Goal: Task Accomplishment & Management: Manage account settings

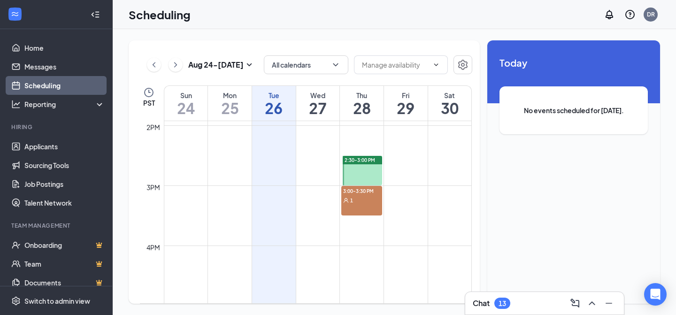
scroll to position [837, 0]
drag, startPoint x: 368, startPoint y: 219, endPoint x: 368, endPoint y: 235, distance: 16.4
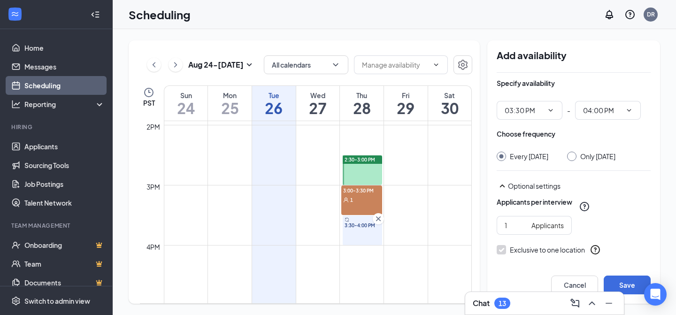
click at [574, 155] on input "Only Thursday, Aug 28" at bounding box center [570, 155] width 7 height 7
radio input "true"
radio input "false"
click at [523, 230] on input "2" at bounding box center [516, 225] width 23 height 10
click at [523, 230] on input "3" at bounding box center [516, 225] width 23 height 10
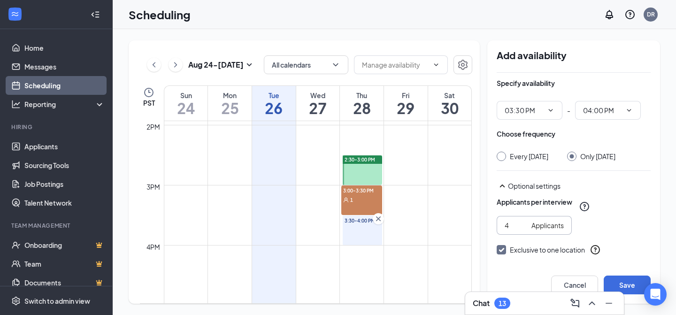
click at [523, 230] on input "4" at bounding box center [516, 225] width 23 height 10
click at [523, 230] on input "5" at bounding box center [516, 225] width 23 height 10
type input "6"
click at [523, 230] on input "6" at bounding box center [516, 225] width 23 height 10
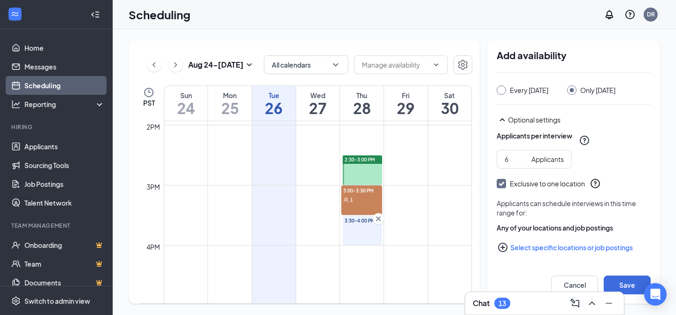
click at [501, 252] on icon "PlusCircle" at bounding box center [502, 247] width 11 height 11
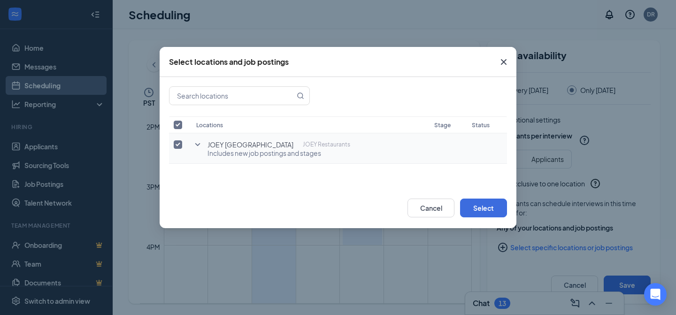
click at [199, 145] on icon "SmallChevronDown" at bounding box center [197, 144] width 11 height 11
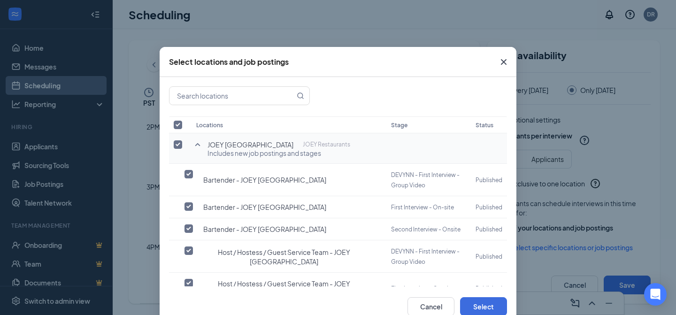
click at [177, 145] on input "checkbox" at bounding box center [178, 144] width 8 height 8
checkbox input "false"
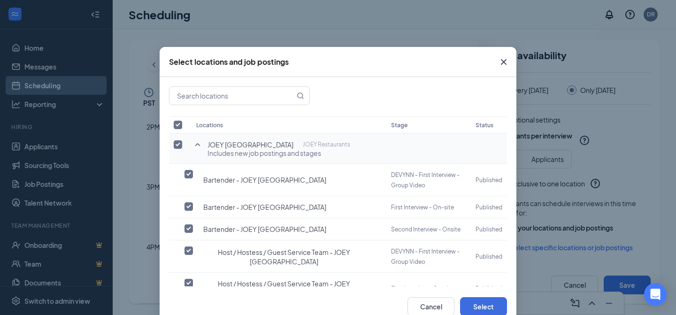
checkbox input "false"
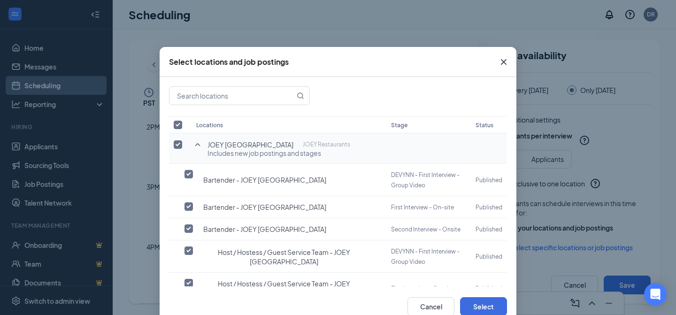
checkbox input "false"
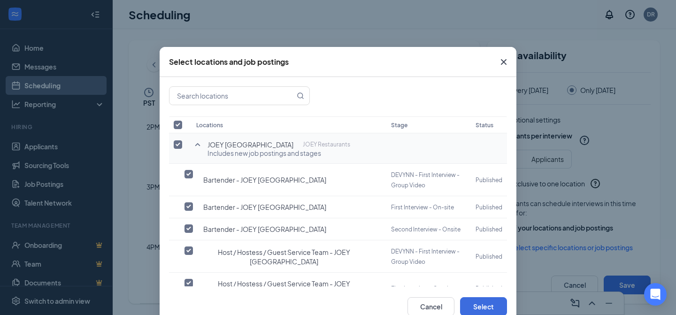
checkbox input "false"
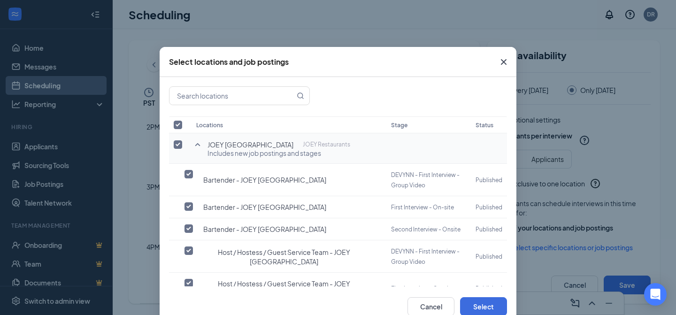
checkbox input "false"
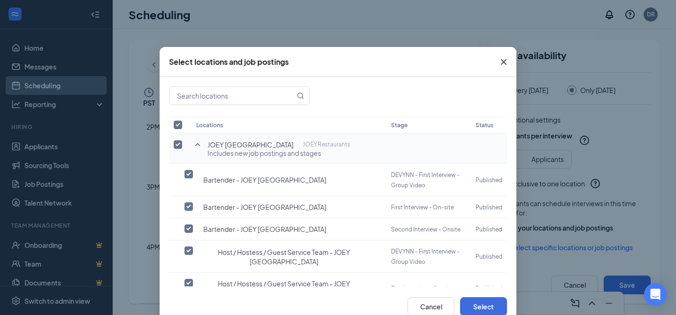
checkbox input "false"
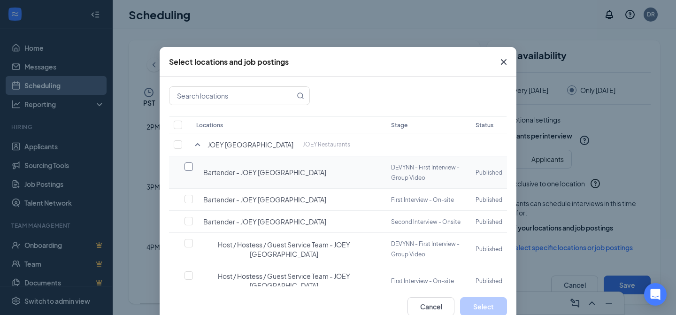
click at [189, 168] on input "checkbox" at bounding box center [188, 166] width 8 height 8
checkbox input "false"
checkbox input "true"
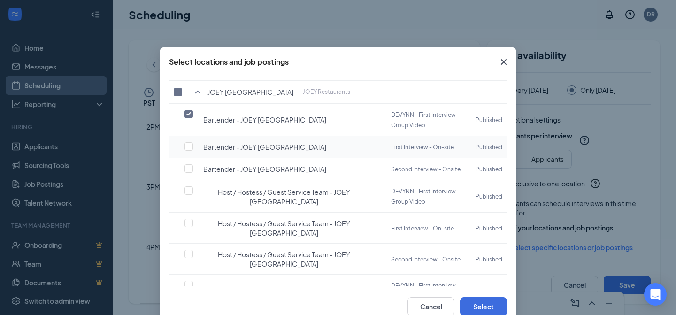
scroll to position [56, 0]
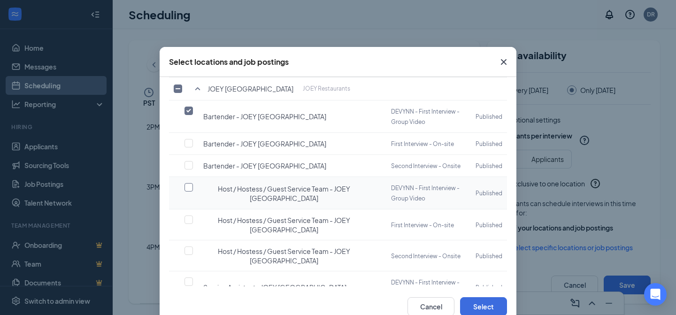
click at [188, 185] on input "checkbox" at bounding box center [188, 187] width 8 height 8
checkbox input "true"
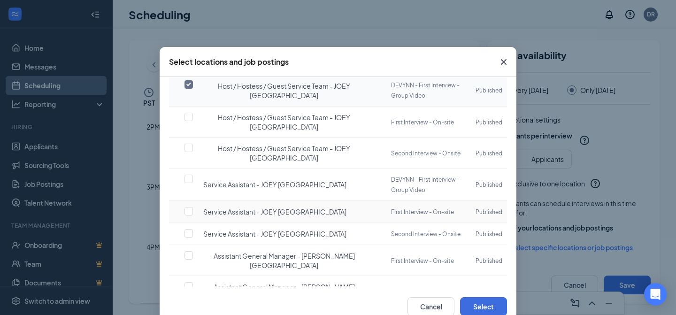
scroll to position [162, 0]
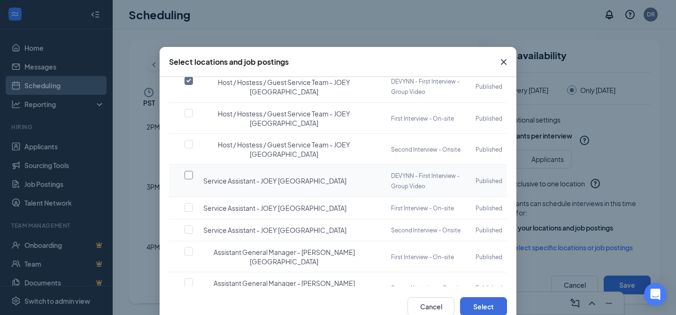
click at [190, 171] on input "checkbox" at bounding box center [188, 175] width 8 height 8
checkbox input "true"
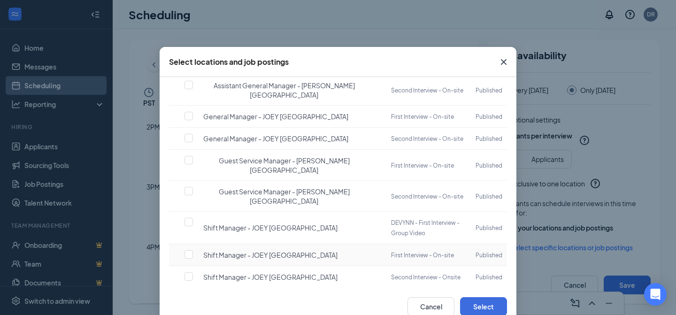
scroll to position [406, 0]
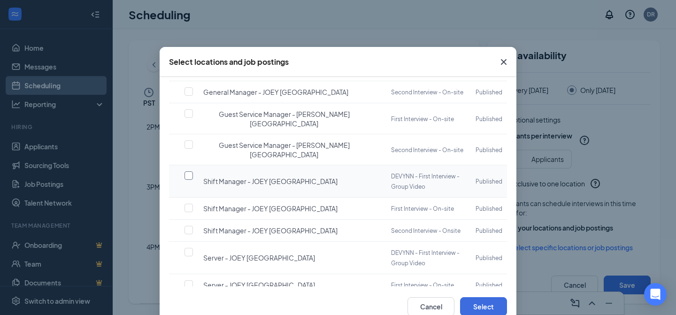
click at [188, 171] on input "checkbox" at bounding box center [188, 175] width 8 height 8
checkbox input "true"
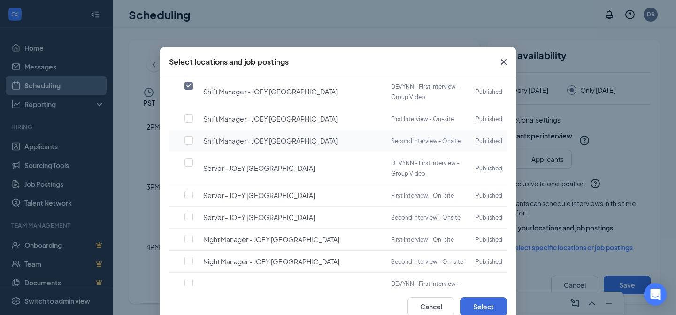
scroll to position [508, 0]
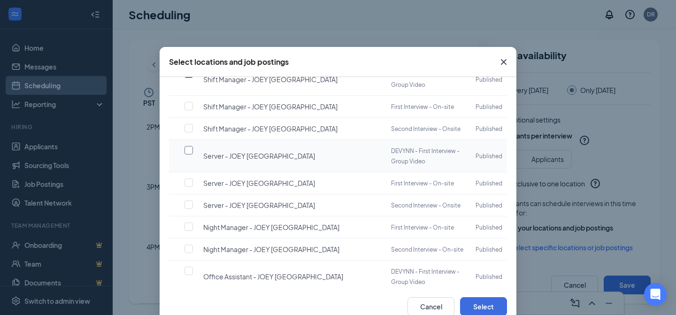
click at [191, 146] on input "checkbox" at bounding box center [188, 150] width 8 height 8
checkbox input "true"
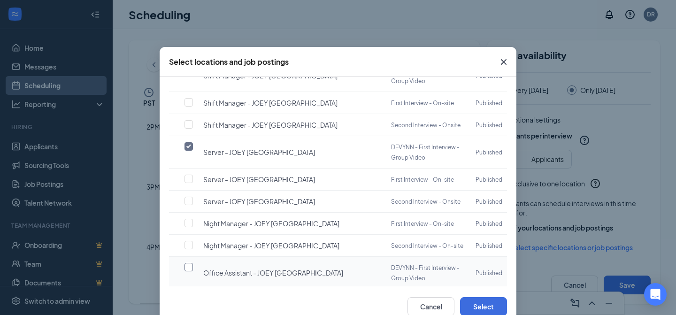
click at [189, 263] on input "checkbox" at bounding box center [188, 267] width 8 height 8
checkbox input "true"
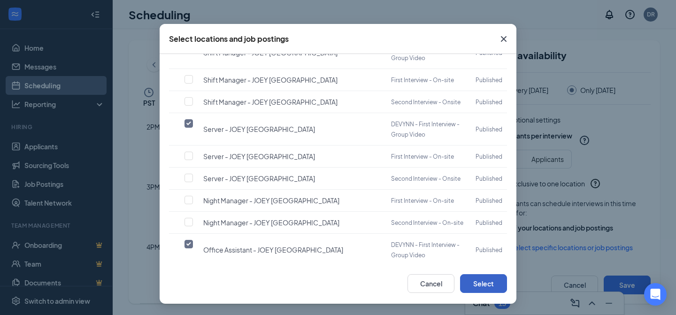
click at [486, 286] on button "Select" at bounding box center [483, 283] width 47 height 19
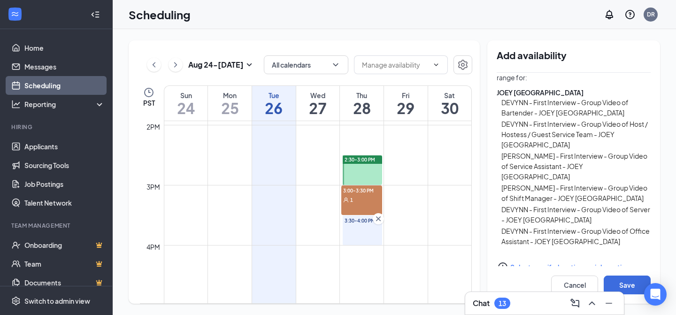
scroll to position [220, 0]
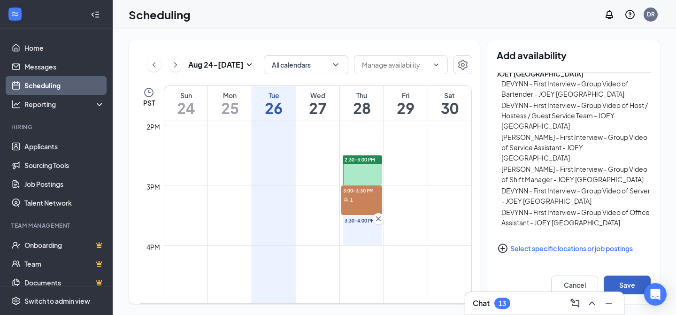
click at [624, 282] on button "Save" at bounding box center [627, 285] width 47 height 19
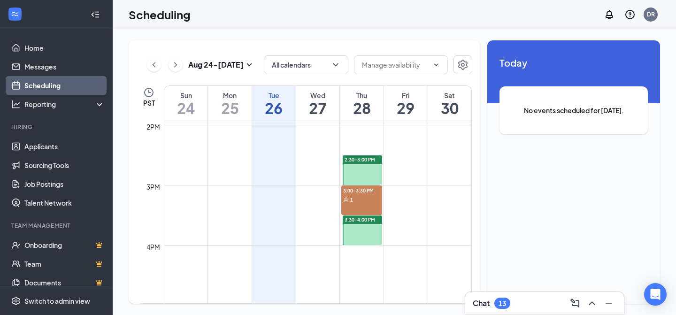
click at [375, 225] on div at bounding box center [362, 230] width 39 height 30
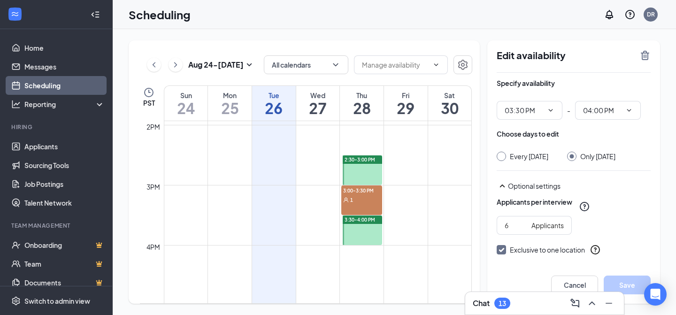
click at [352, 236] on div at bounding box center [362, 230] width 39 height 30
click at [643, 56] on icon "TrashOutline" at bounding box center [644, 55] width 11 height 11
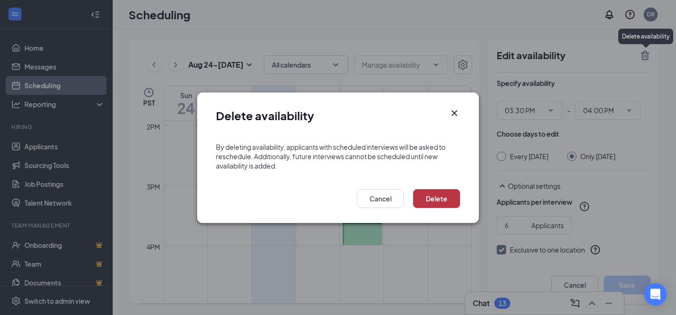
click at [444, 199] on button "Delete" at bounding box center [436, 198] width 47 height 19
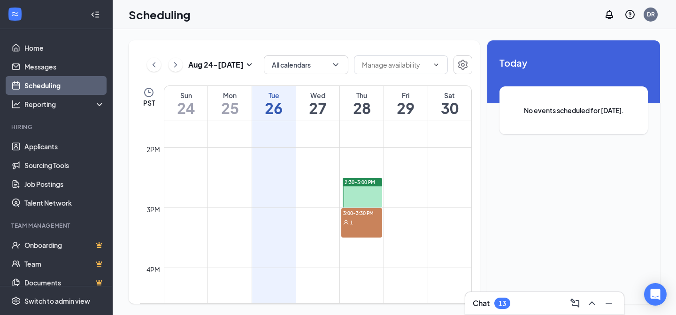
scroll to position [819, 0]
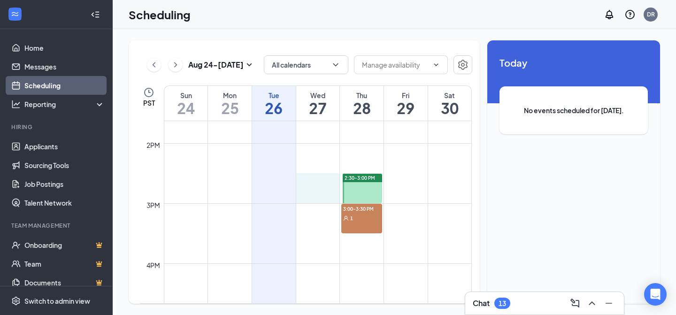
drag, startPoint x: 312, startPoint y: 177, endPoint x: 312, endPoint y: 192, distance: 15.0
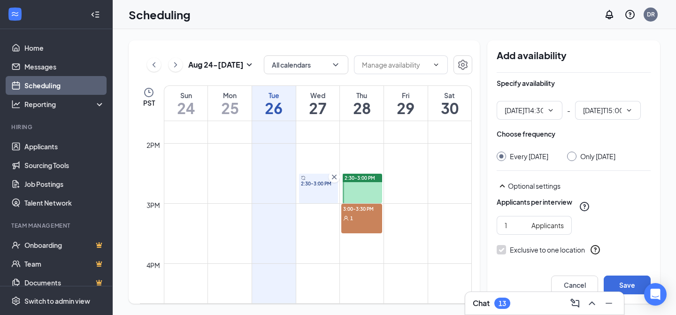
type input "02:30 PM"
type input "03:00 PM"
click at [331, 176] on icon "Cross" at bounding box center [333, 176] width 9 height 9
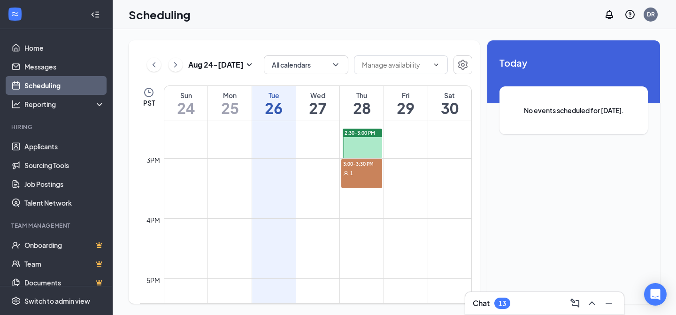
scroll to position [873, 0]
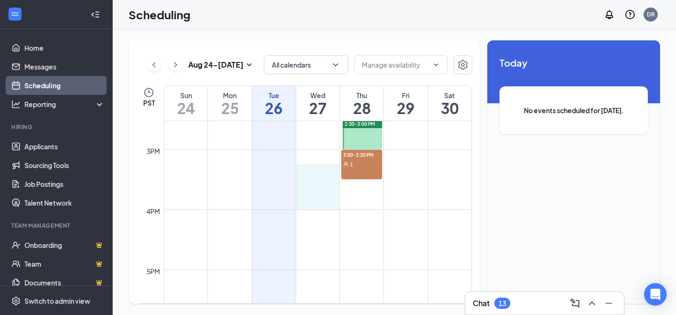
drag, startPoint x: 320, startPoint y: 175, endPoint x: 320, endPoint y: 199, distance: 23.9
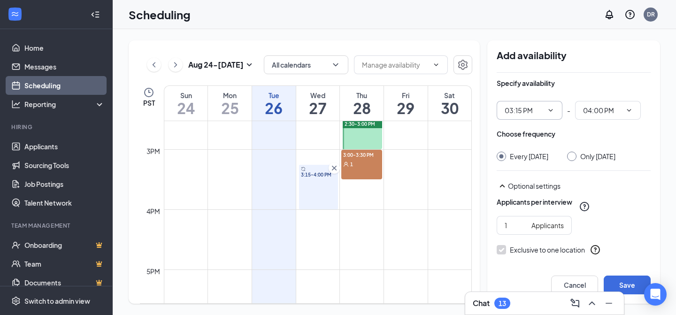
click at [551, 110] on icon "ChevronDown" at bounding box center [551, 110] width 4 height 2
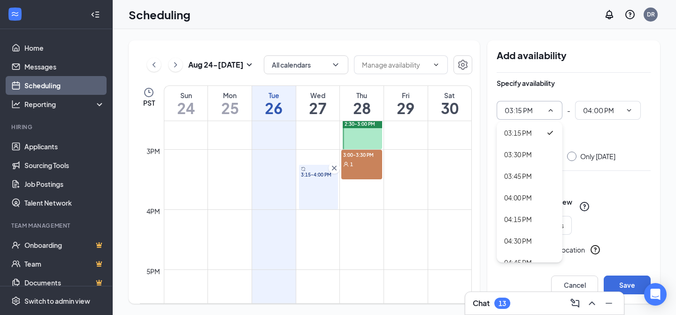
scroll to position [1315, 0]
click at [526, 157] on div "03:30 PM" at bounding box center [518, 156] width 28 height 10
type input "03:30 PM"
type input "04:15 PM"
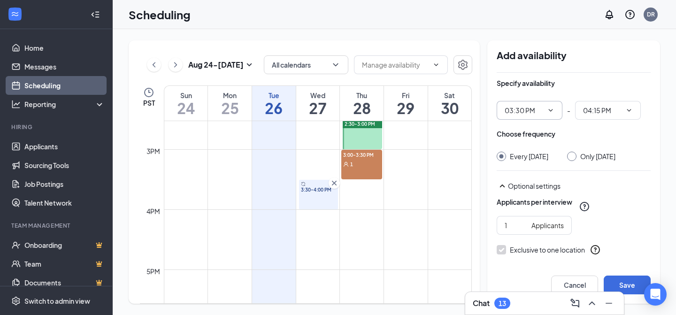
click at [576, 157] on div at bounding box center [571, 156] width 9 height 9
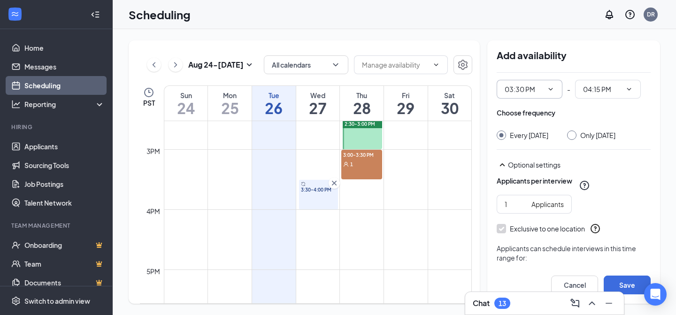
scroll to position [10, 0]
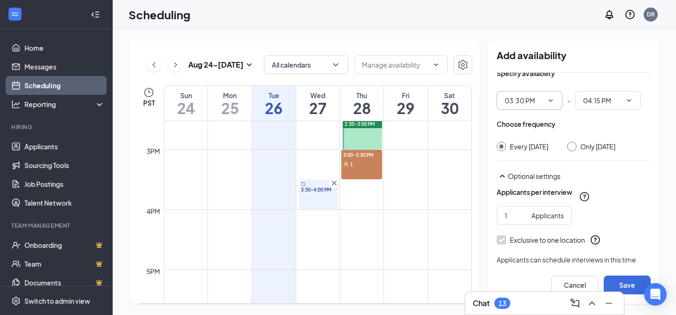
click at [574, 147] on input "Only Wednesday, Aug 27" at bounding box center [570, 145] width 7 height 7
radio input "true"
radio input "false"
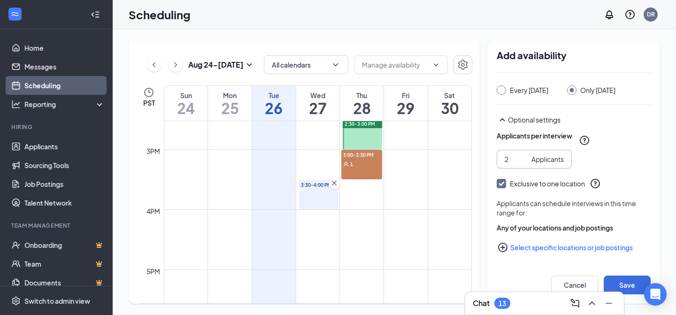
click at [524, 157] on input "2" at bounding box center [516, 159] width 23 height 10
click at [524, 157] on input "3" at bounding box center [516, 159] width 23 height 10
click at [524, 157] on input "4" at bounding box center [516, 159] width 23 height 10
click at [524, 157] on input "5" at bounding box center [516, 159] width 23 height 10
type input "6"
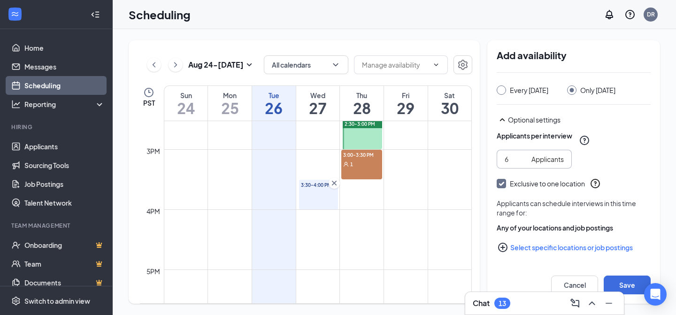
click at [524, 157] on input "6" at bounding box center [516, 159] width 23 height 10
click at [505, 248] on icon "PlusCircle" at bounding box center [502, 247] width 11 height 11
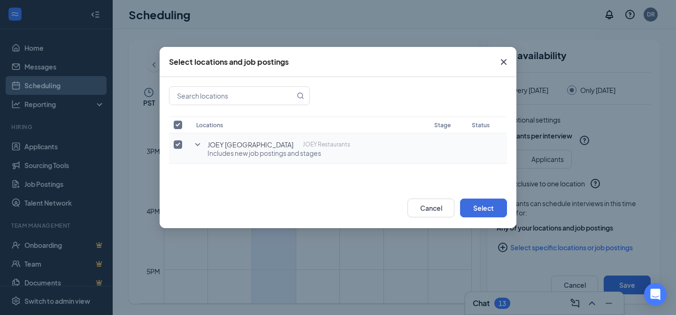
click at [199, 143] on icon "SmallChevronDown" at bounding box center [197, 144] width 11 height 11
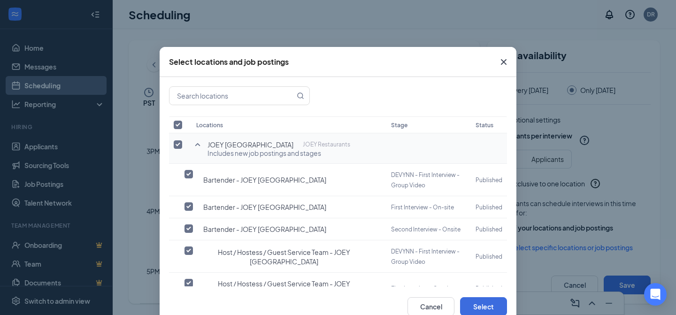
click at [179, 143] on input "checkbox" at bounding box center [178, 144] width 8 height 8
checkbox input "false"
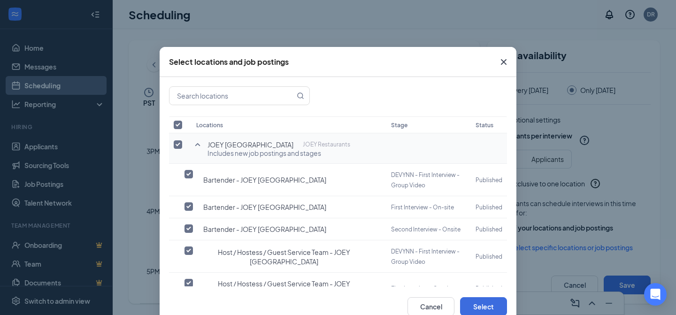
checkbox input "false"
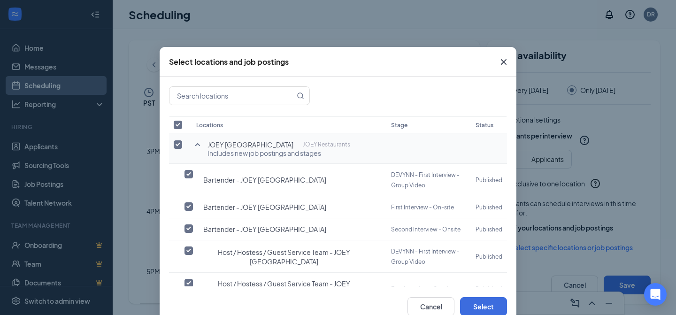
checkbox input "false"
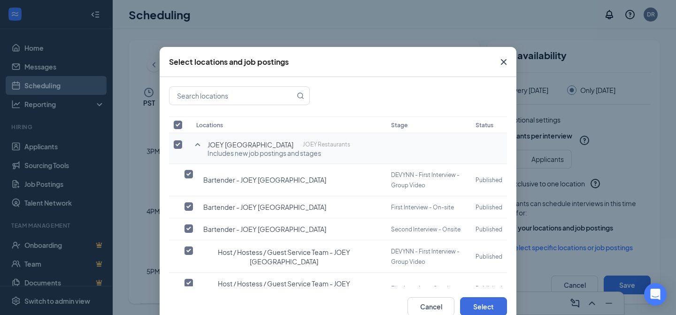
checkbox input "false"
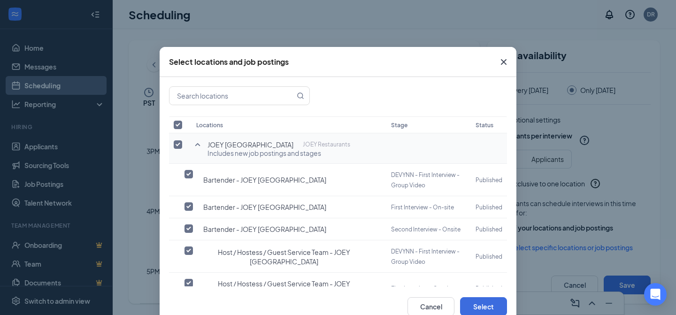
checkbox input "false"
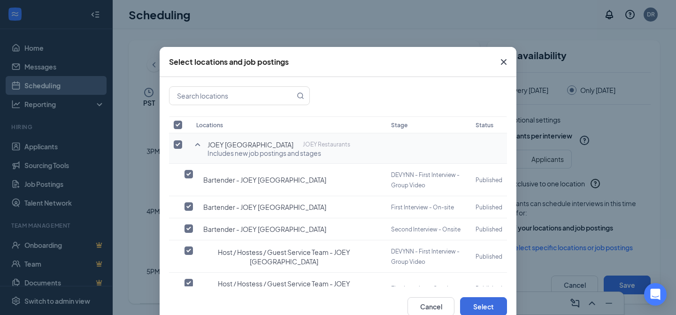
checkbox input "false"
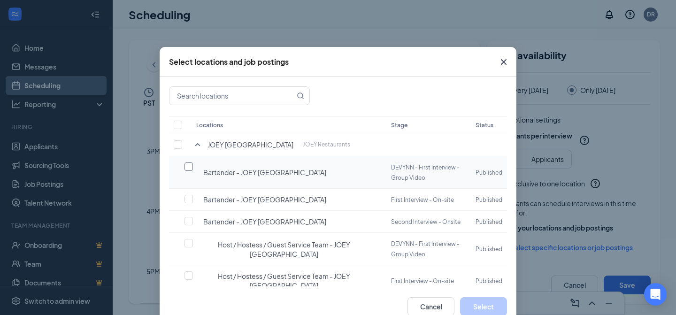
click at [190, 165] on input "checkbox" at bounding box center [188, 166] width 8 height 8
checkbox input "false"
checkbox input "true"
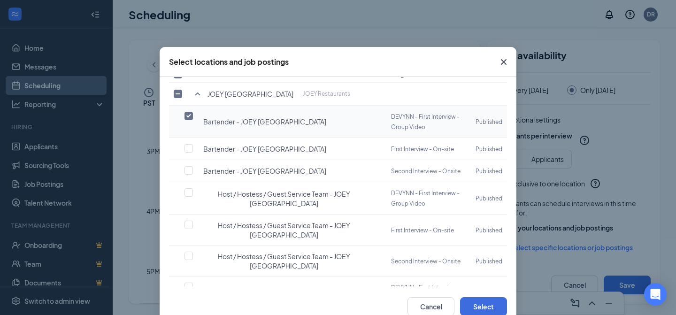
scroll to position [57, 0]
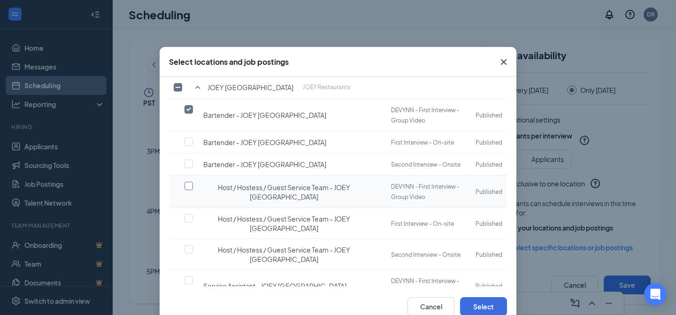
click at [187, 182] on input "checkbox" at bounding box center [188, 186] width 8 height 8
checkbox input "true"
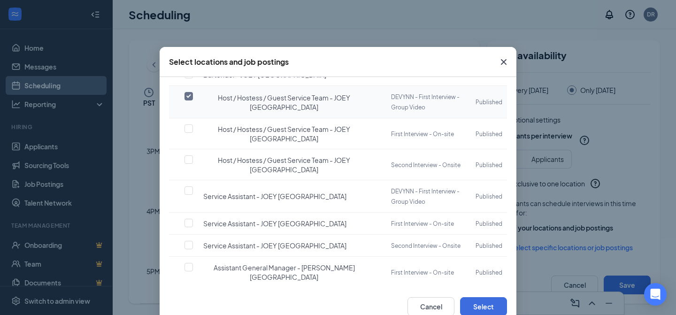
scroll to position [149, 0]
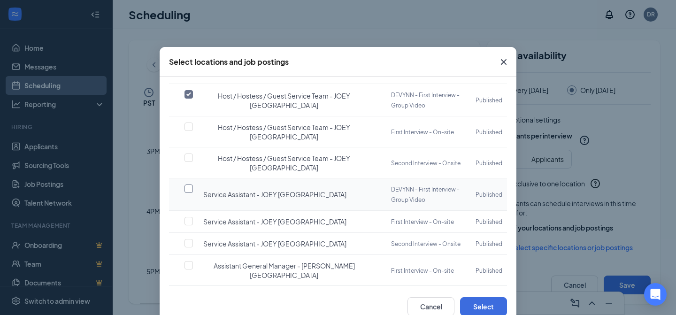
click at [190, 184] on label at bounding box center [190, 188] width 13 height 9
click at [190, 184] on input "checkbox" at bounding box center [188, 188] width 8 height 8
checkbox input "true"
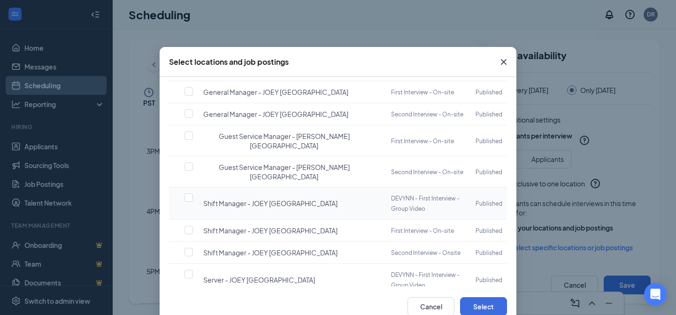
scroll to position [392, 0]
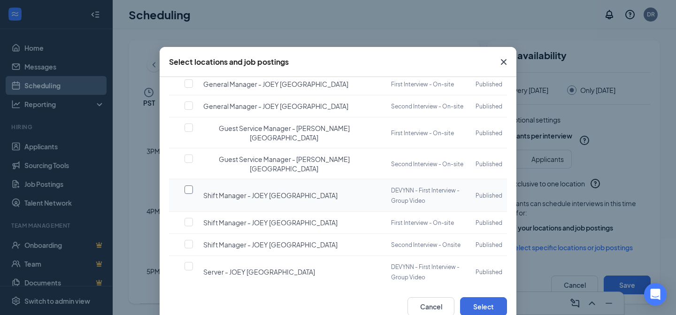
click at [192, 185] on input "checkbox" at bounding box center [188, 189] width 8 height 8
checkbox input "true"
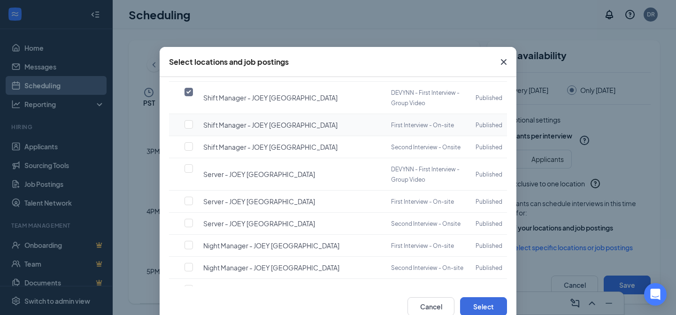
scroll to position [492, 0]
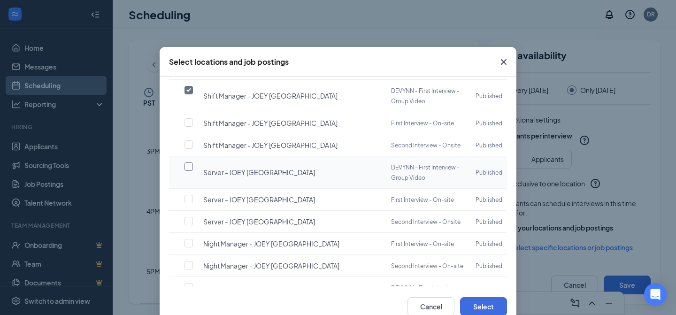
click at [190, 162] on input "checkbox" at bounding box center [188, 166] width 8 height 8
checkbox input "true"
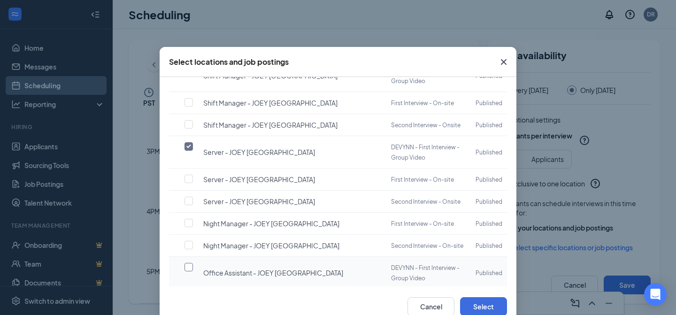
click at [191, 263] on input "checkbox" at bounding box center [188, 267] width 8 height 8
checkbox input "true"
click at [493, 304] on button "Select" at bounding box center [483, 306] width 47 height 19
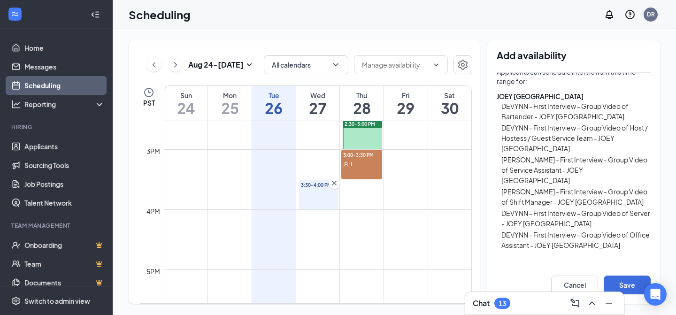
scroll to position [220, 0]
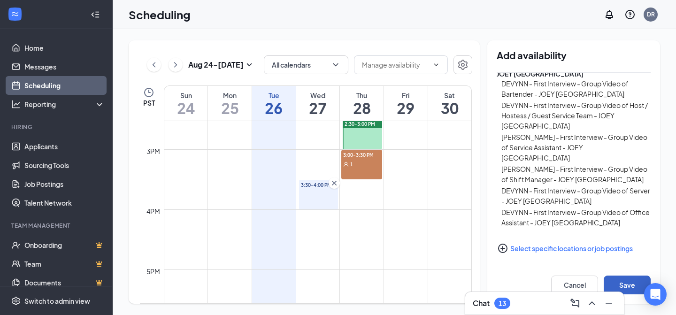
click at [629, 282] on button "Save" at bounding box center [627, 285] width 47 height 19
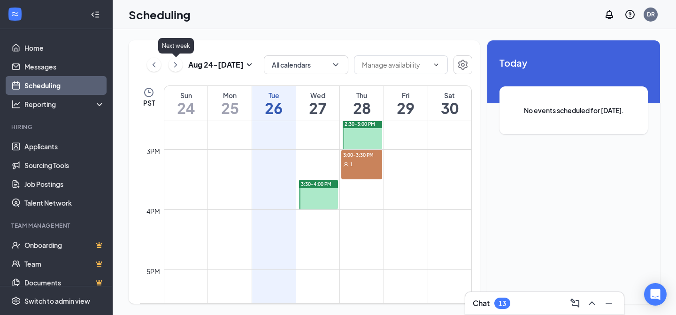
click at [176, 62] on icon "ChevronRight" at bounding box center [175, 64] width 9 height 11
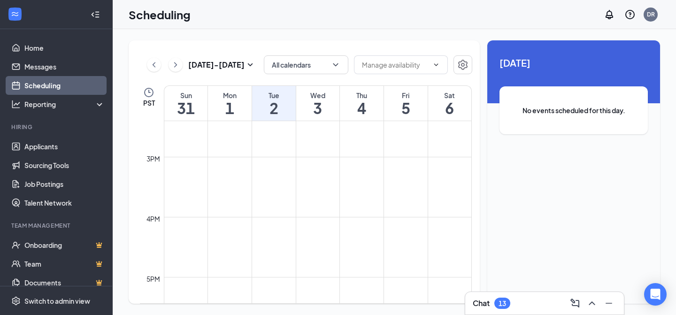
scroll to position [866, 0]
drag, startPoint x: 274, startPoint y: 188, endPoint x: 274, endPoint y: 202, distance: 13.6
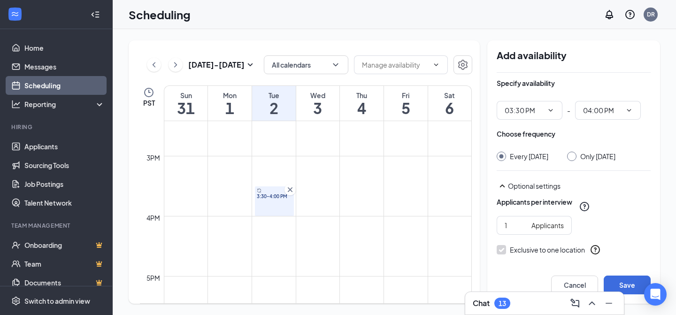
click at [576, 157] on div at bounding box center [571, 156] width 9 height 9
click at [576, 158] on div at bounding box center [571, 156] width 9 height 9
click at [574, 152] on input "Only Tuesday, Sep 2" at bounding box center [570, 155] width 7 height 7
radio input "true"
radio input "false"
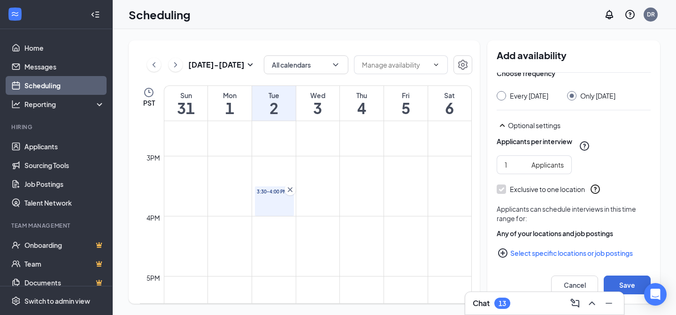
scroll to position [66, 0]
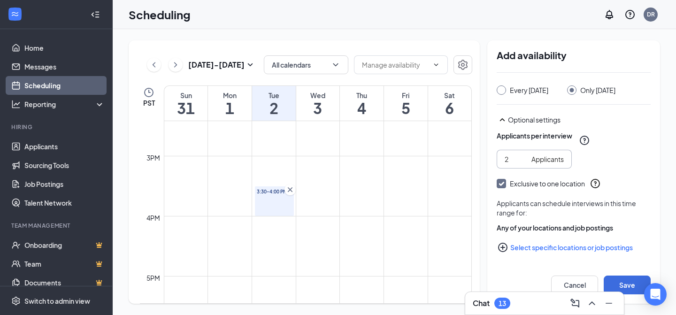
click at [521, 157] on input "2" at bounding box center [516, 159] width 23 height 10
click at [521, 157] on input "3" at bounding box center [516, 159] width 23 height 10
click at [521, 157] on input "4" at bounding box center [516, 159] width 23 height 10
click at [521, 157] on input "5" at bounding box center [516, 159] width 23 height 10
type input "6"
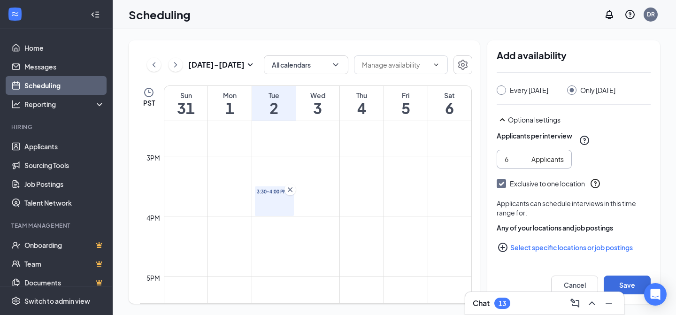
click at [521, 157] on input "6" at bounding box center [516, 159] width 23 height 10
click at [505, 245] on icon "PlusCircle" at bounding box center [502, 247] width 11 height 11
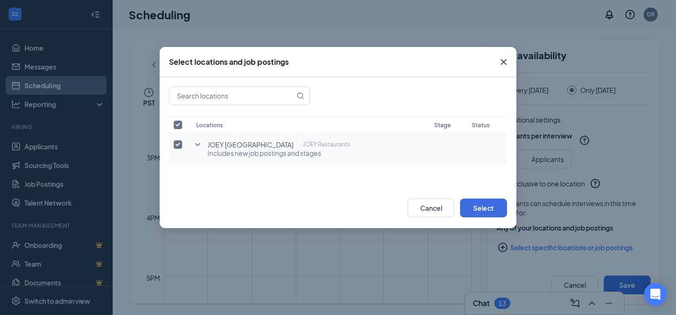
click at [199, 144] on icon "SmallChevronDown" at bounding box center [197, 144] width 11 height 11
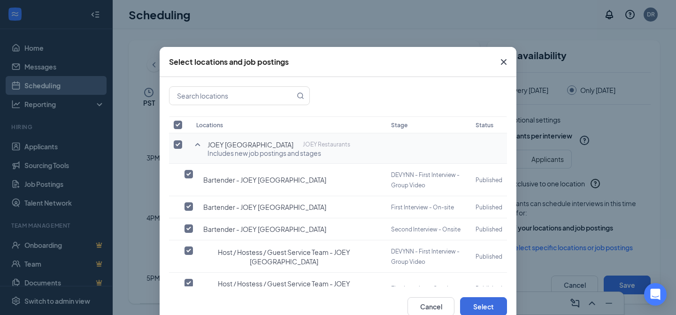
click at [176, 144] on input "checkbox" at bounding box center [178, 144] width 8 height 8
checkbox input "false"
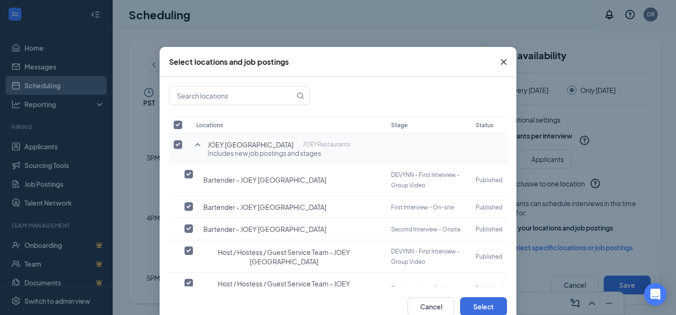
checkbox input "false"
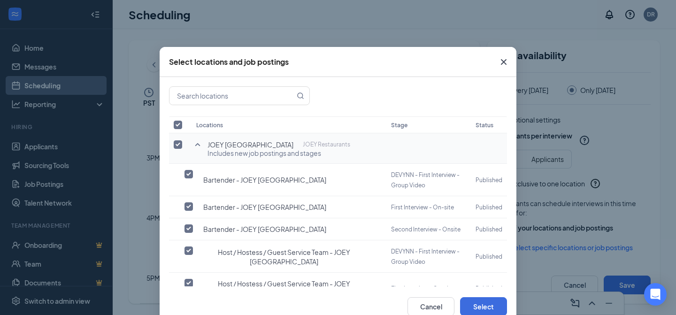
checkbox input "false"
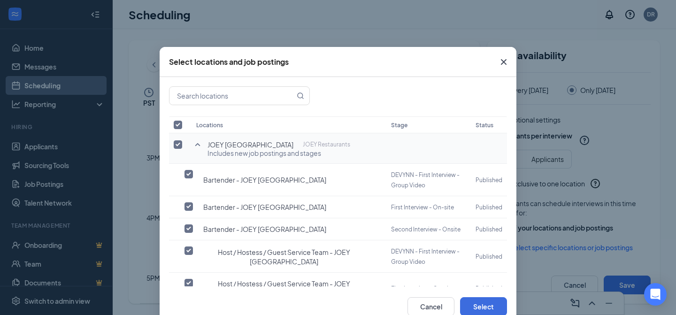
checkbox input "false"
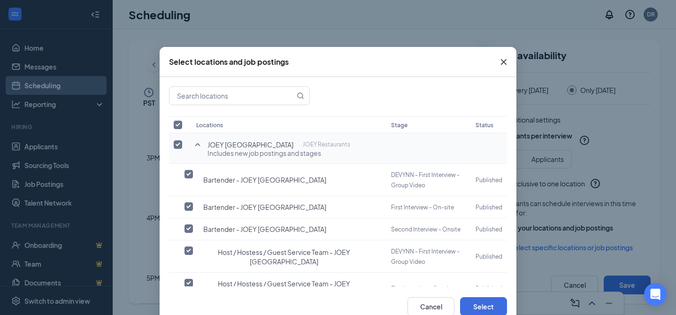
checkbox input "false"
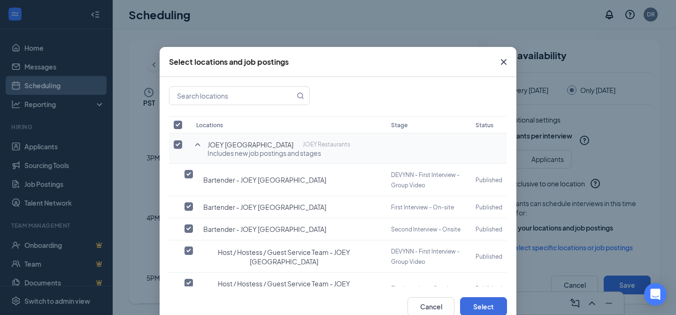
checkbox input "false"
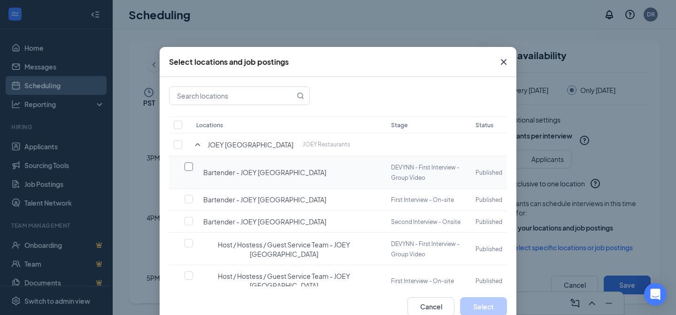
click at [190, 164] on input "checkbox" at bounding box center [188, 166] width 8 height 8
checkbox input "false"
checkbox input "true"
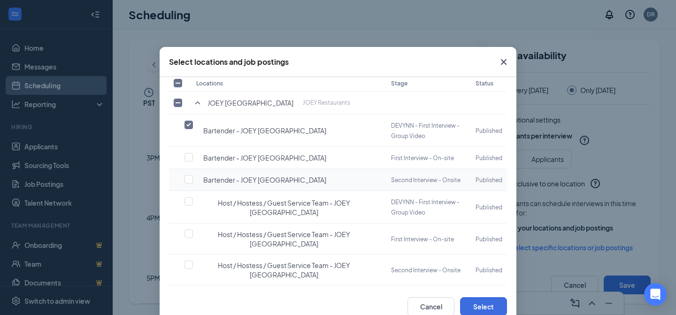
scroll to position [44, 0]
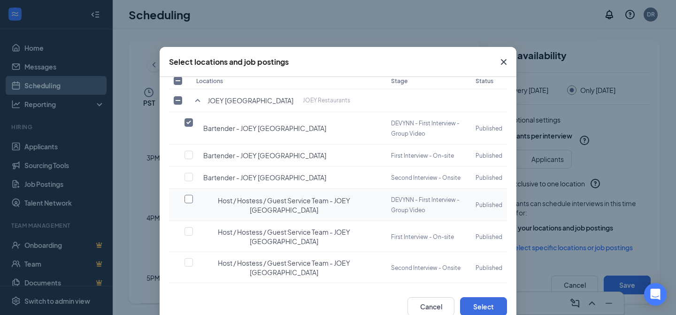
click at [187, 195] on input "checkbox" at bounding box center [188, 199] width 8 height 8
checkbox input "true"
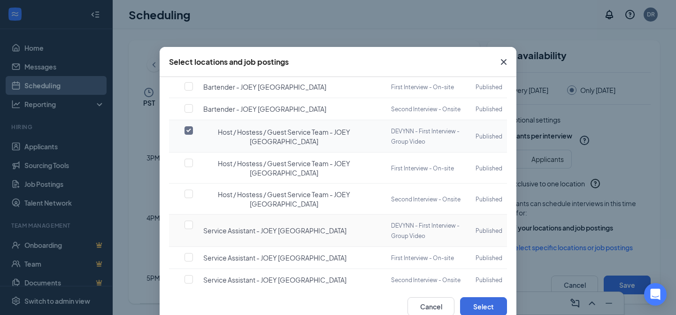
scroll to position [124, 0]
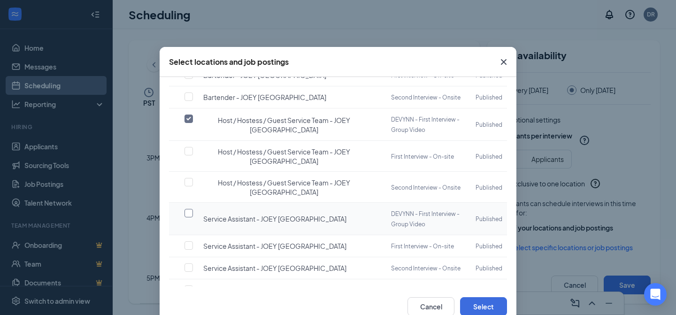
click at [191, 212] on input "checkbox" at bounding box center [188, 213] width 8 height 8
checkbox input "true"
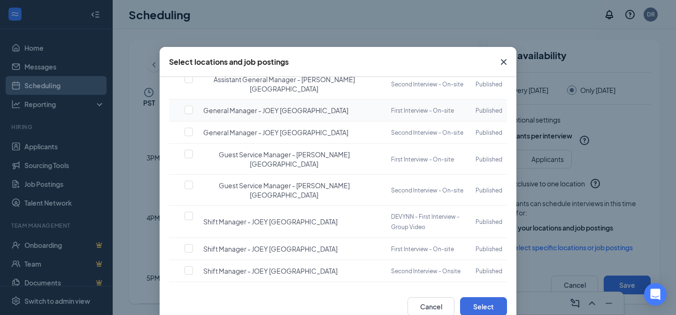
scroll to position [369, 0]
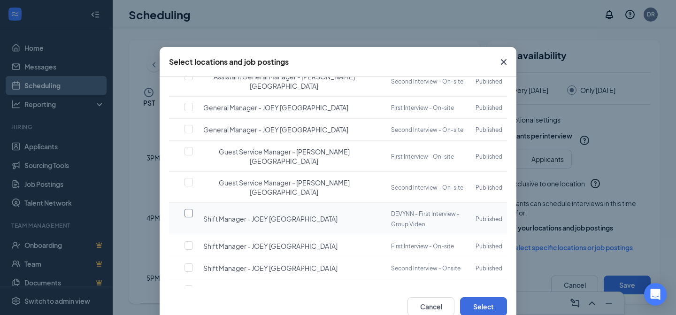
click at [186, 209] on input "checkbox" at bounding box center [188, 213] width 8 height 8
checkbox input "true"
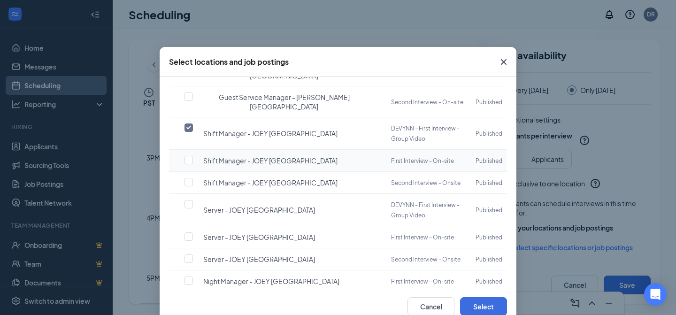
scroll to position [456, 0]
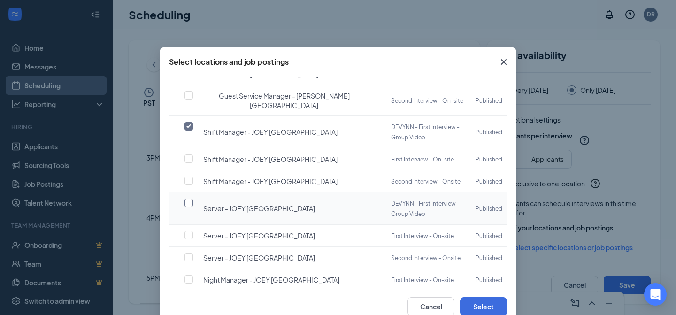
click at [187, 199] on input "checkbox" at bounding box center [188, 203] width 8 height 8
checkbox input "true"
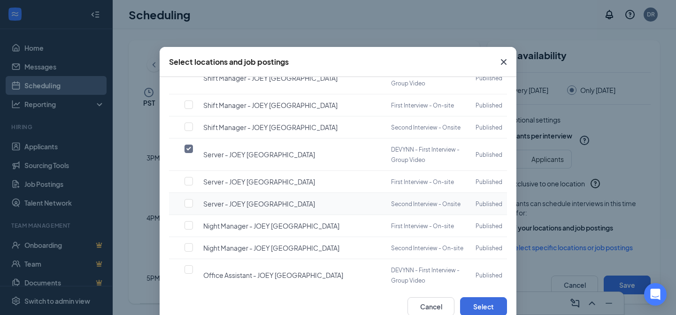
scroll to position [512, 0]
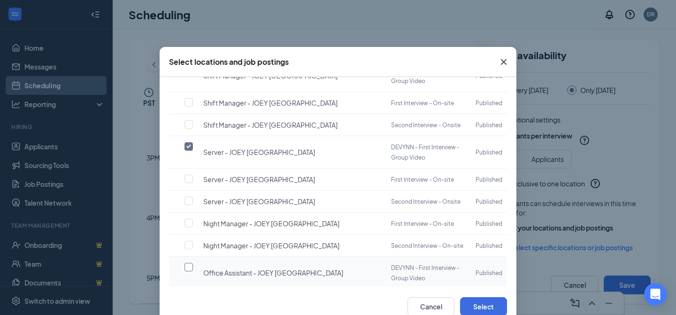
click at [192, 263] on input "checkbox" at bounding box center [188, 267] width 8 height 8
checkbox input "true"
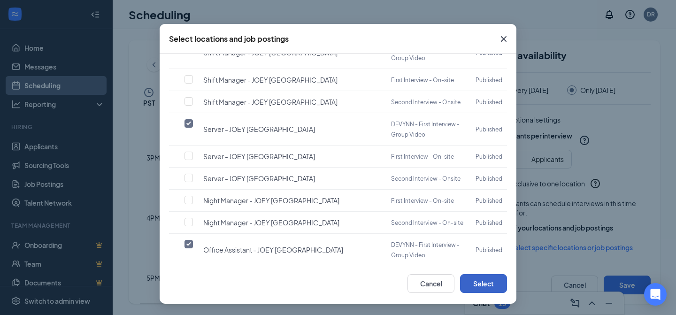
click at [491, 284] on button "Select" at bounding box center [483, 283] width 47 height 19
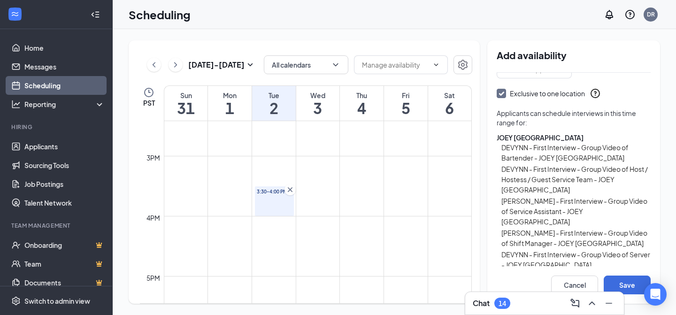
scroll to position [211, 0]
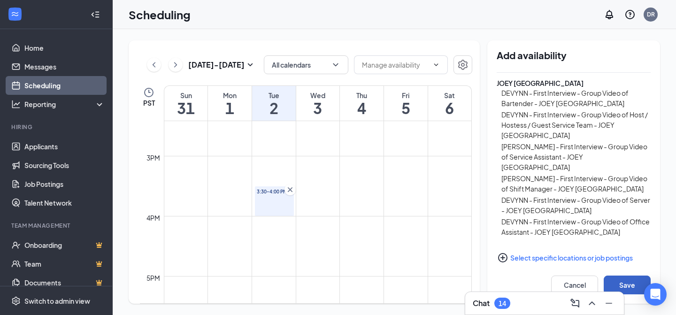
click at [624, 284] on button "Save" at bounding box center [627, 285] width 47 height 19
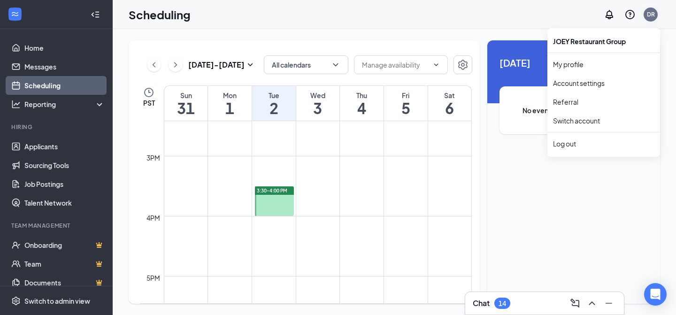
click at [646, 18] on div "DR" at bounding box center [650, 15] width 14 height 14
click at [582, 80] on link "Account settings" at bounding box center [603, 82] width 101 height 9
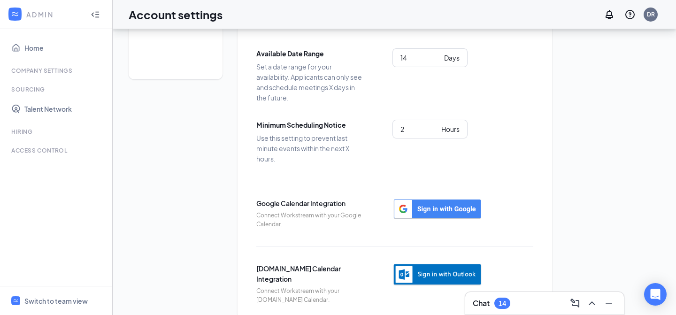
scroll to position [134, 0]
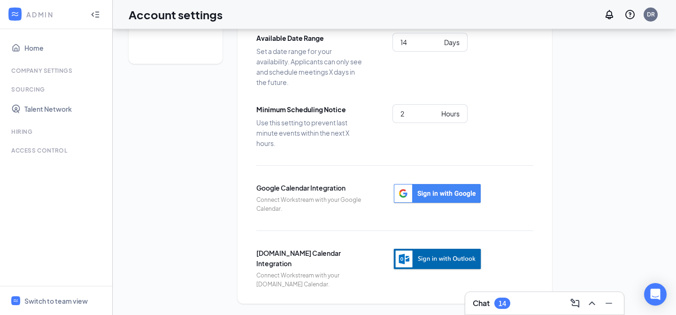
click at [447, 257] on img "button" at bounding box center [437, 259] width 90 height 23
click at [442, 258] on img "button" at bounding box center [437, 259] width 90 height 23
click at [439, 257] on img "button" at bounding box center [437, 259] width 90 height 23
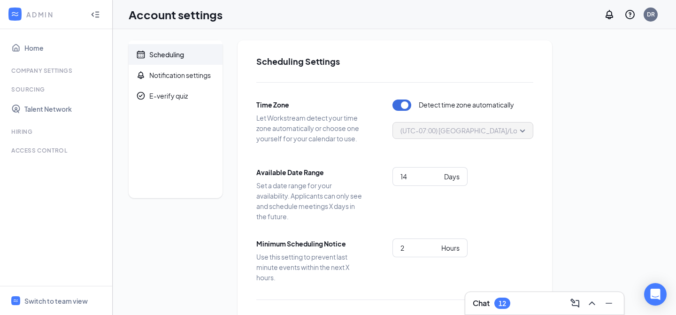
click at [95, 14] on icon "Collapse" at bounding box center [95, 14] width 9 height 9
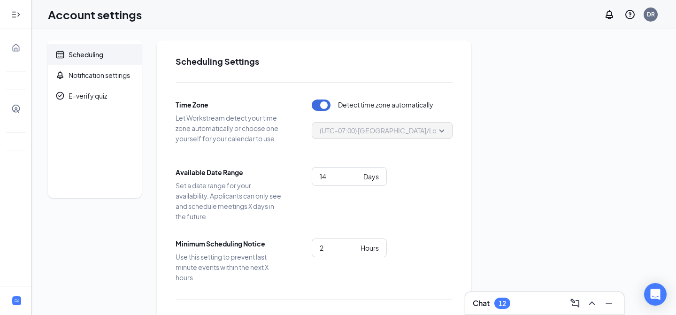
click at [16, 16] on icon "Expand" at bounding box center [15, 14] width 9 height 9
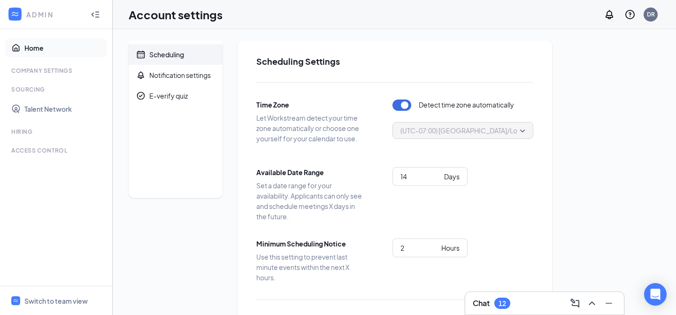
click at [38, 48] on link "Home" at bounding box center [64, 47] width 80 height 19
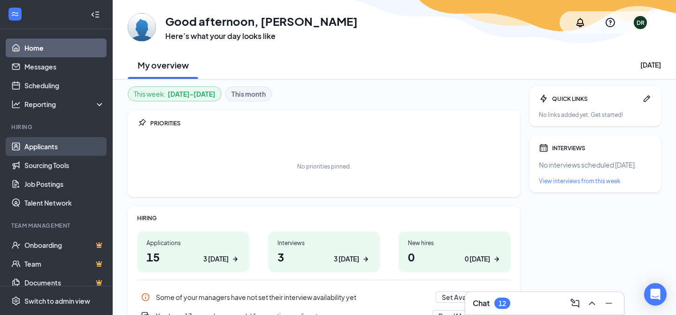
click at [54, 148] on link "Applicants" at bounding box center [64, 146] width 80 height 19
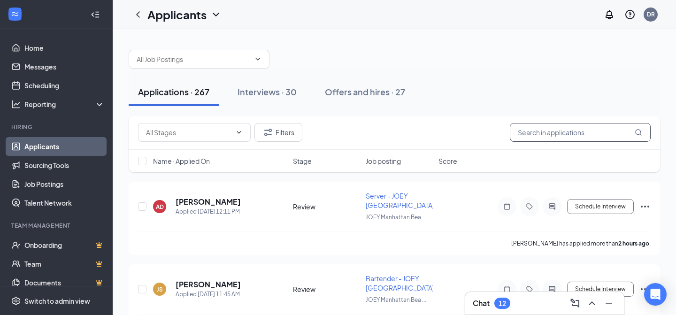
click at [560, 135] on input "text" at bounding box center [580, 132] width 141 height 19
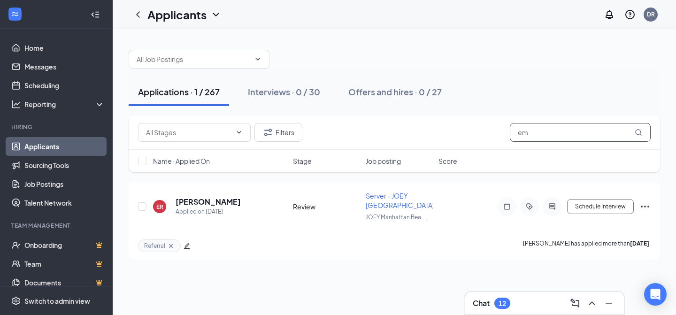
type input "e"
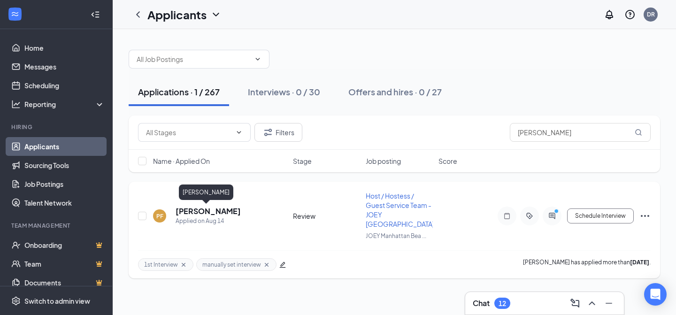
click at [194, 209] on h5 "Paige Federico" at bounding box center [208, 211] width 65 height 10
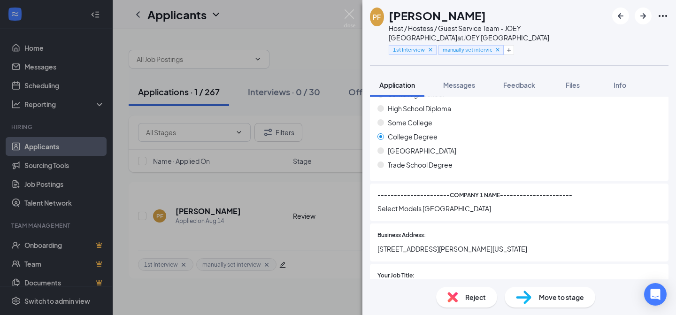
scroll to position [794, 0]
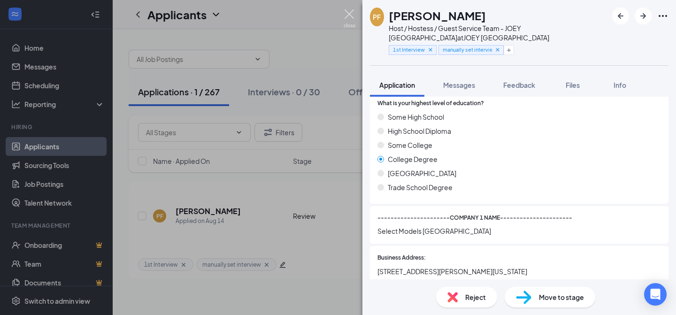
click at [344, 18] on img at bounding box center [350, 18] width 12 height 18
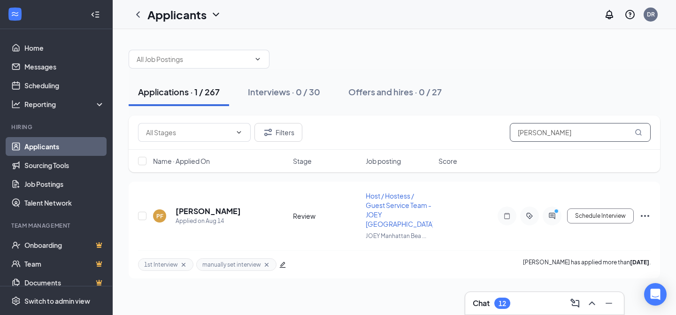
click at [590, 136] on input "paige fe" at bounding box center [580, 132] width 141 height 19
type input "p"
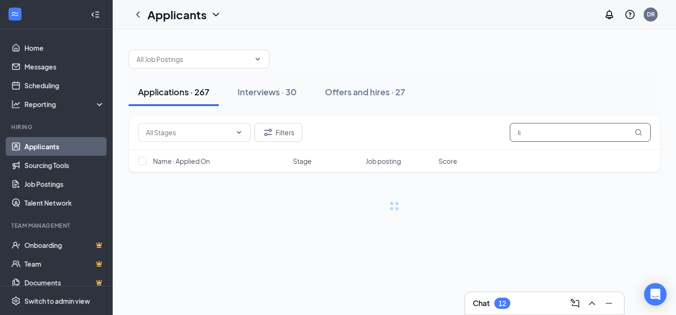
type input "l"
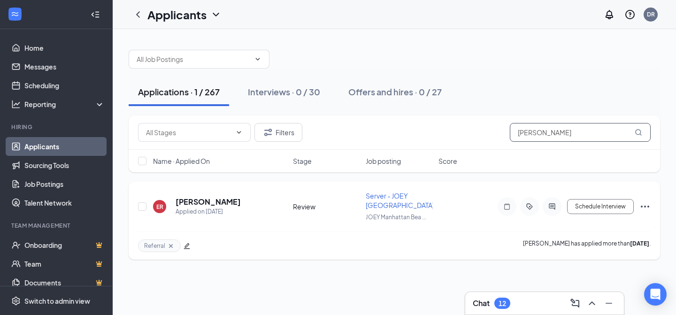
type input "emilia"
click at [641, 207] on icon "Ellipses" at bounding box center [644, 206] width 11 height 11
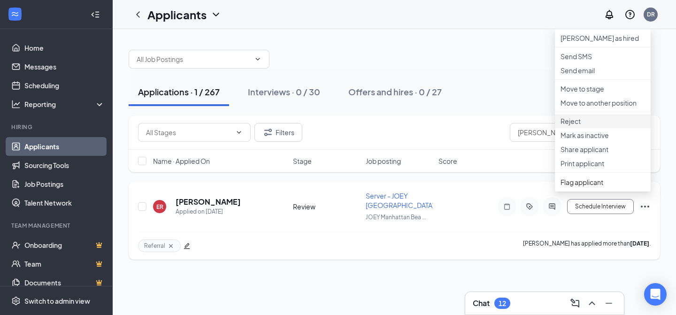
click at [582, 126] on p "Reject" at bounding box center [602, 120] width 84 height 9
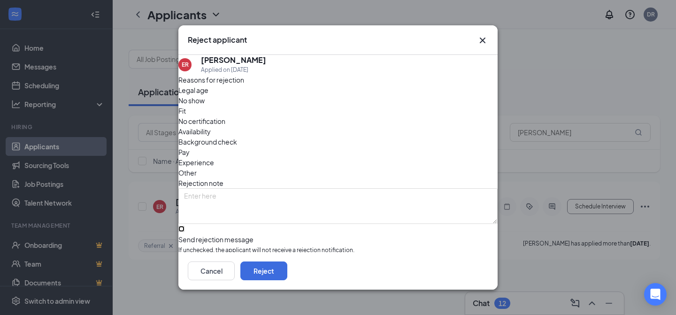
click at [184, 226] on input "Send rejection message If unchecked, the applicant will not receive a rejection…" at bounding box center [181, 229] width 6 height 6
checkbox input "true"
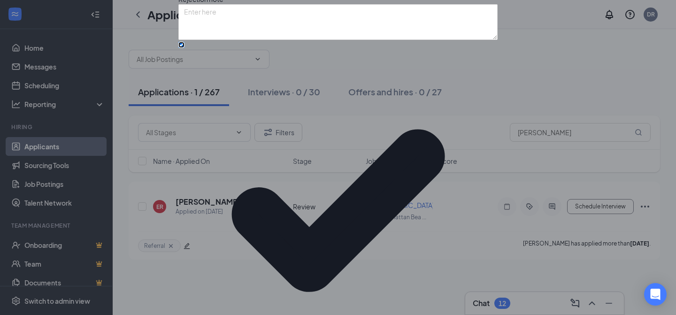
scroll to position [82, 0]
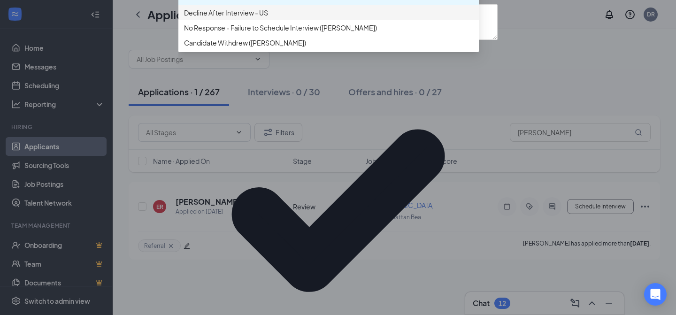
click at [247, 18] on span "Decline After Interview - US" at bounding box center [226, 13] width 84 height 10
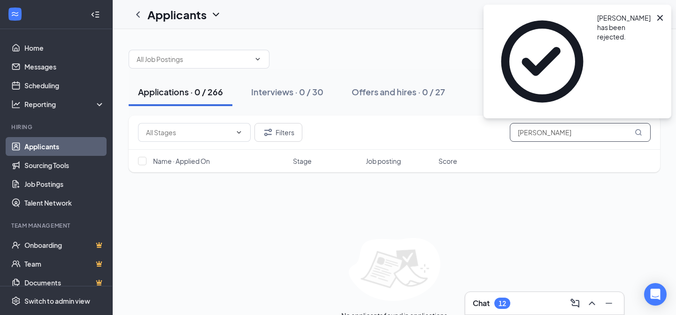
click at [568, 138] on input "emilia" at bounding box center [580, 132] width 141 height 19
type input "e"
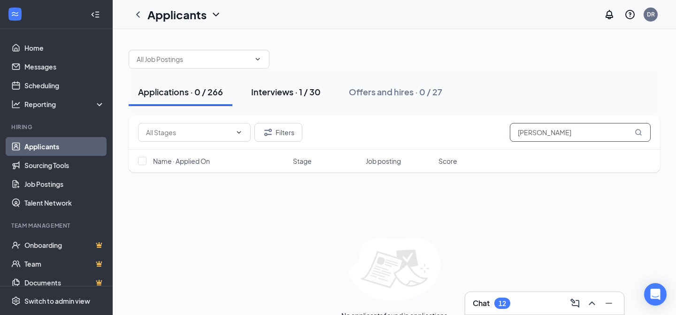
type input "lily i"
click at [300, 89] on div "Interviews · 1 / 30" at bounding box center [285, 92] width 69 height 12
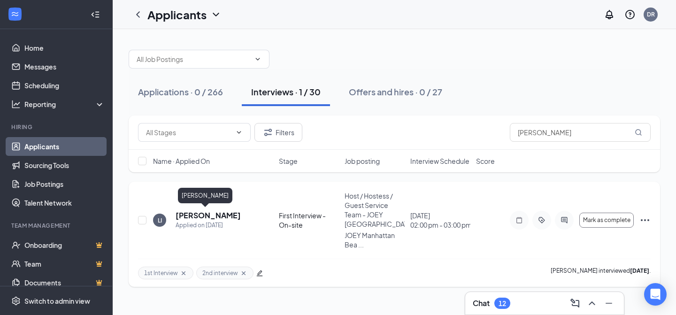
click at [186, 214] on h5 "Lily Itzinger" at bounding box center [208, 215] width 65 height 10
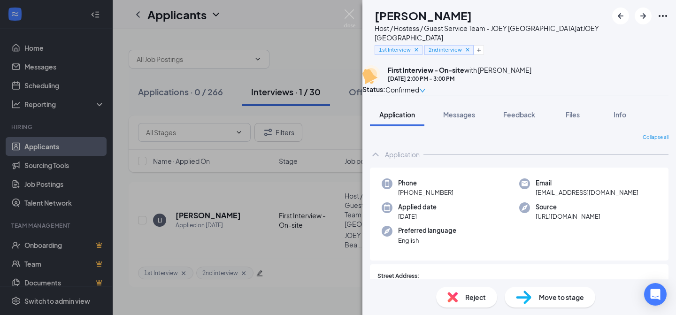
click at [562, 295] on span "Move to stage" at bounding box center [561, 297] width 45 height 10
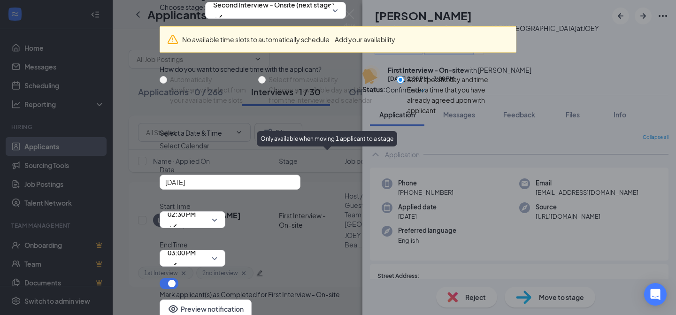
scroll to position [78, 0]
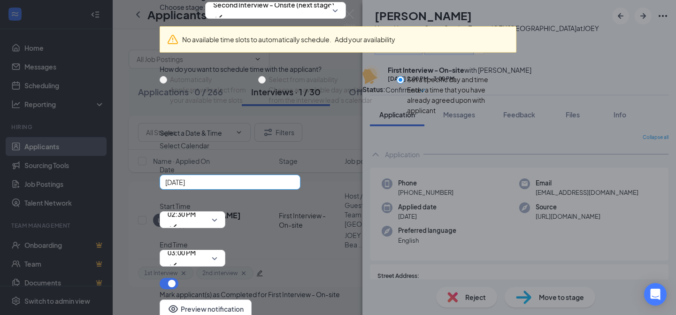
click at [295, 187] on div "[DATE]" at bounding box center [230, 182] width 130 height 10
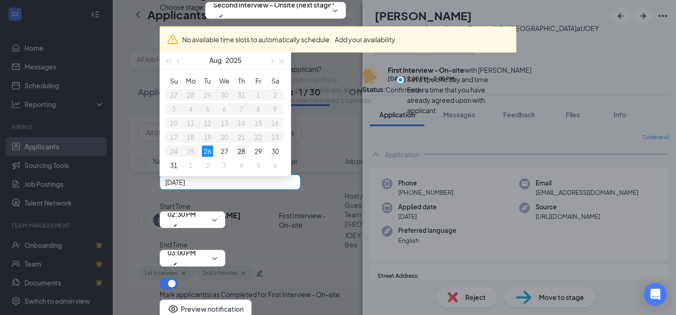
type input "Aug 28, 2025"
click at [247, 157] on div "28" at bounding box center [241, 150] width 11 height 11
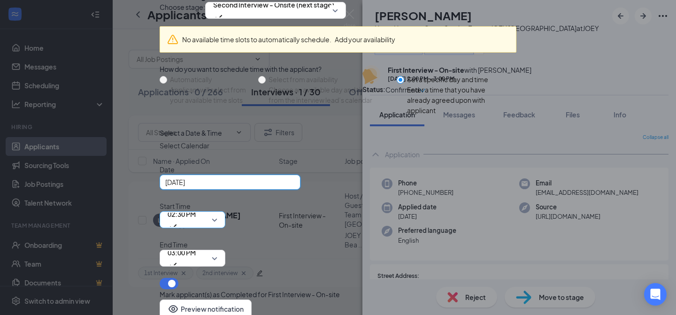
click at [217, 213] on span "02:30 PM" at bounding box center [193, 220] width 50 height 14
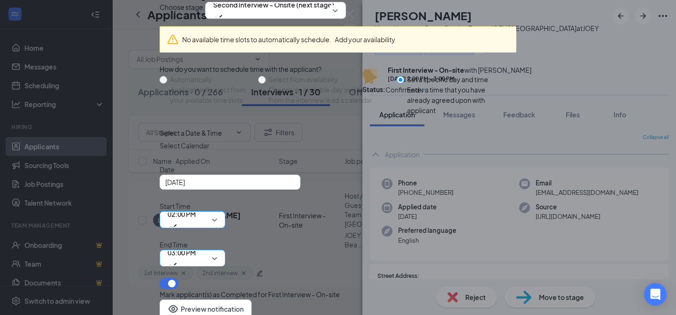
click at [196, 245] on span "03:00 PM" at bounding box center [182, 257] width 28 height 25
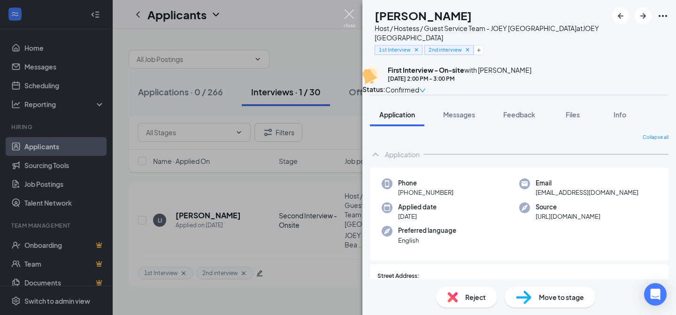
click at [348, 13] on img at bounding box center [350, 18] width 12 height 18
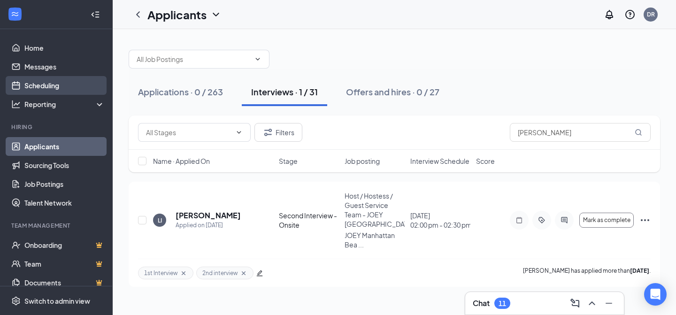
click at [49, 87] on link "Scheduling" at bounding box center [64, 85] width 80 height 19
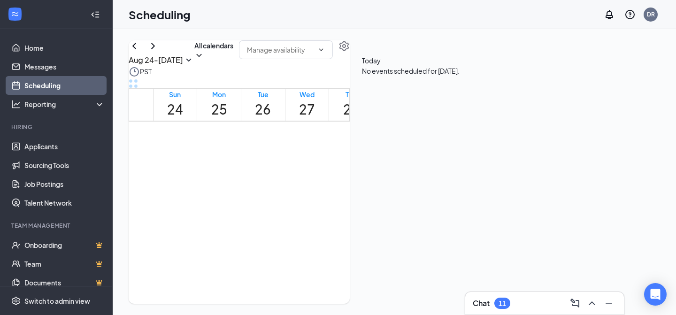
scroll to position [838, 0]
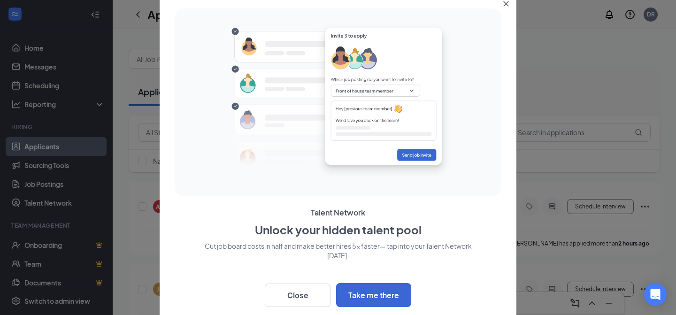
click at [508, 2] on icon "Close" at bounding box center [506, 4] width 6 height 6
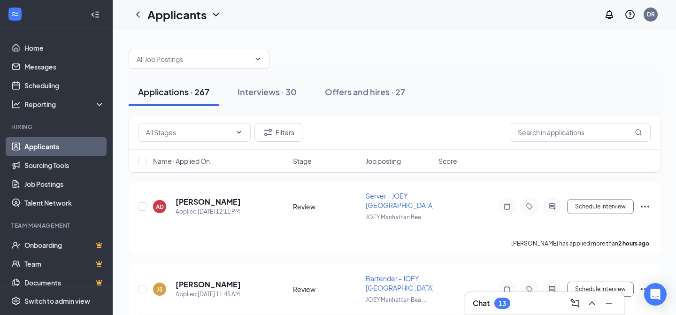
click at [201, 158] on span "Name · Applied On" at bounding box center [181, 160] width 57 height 9
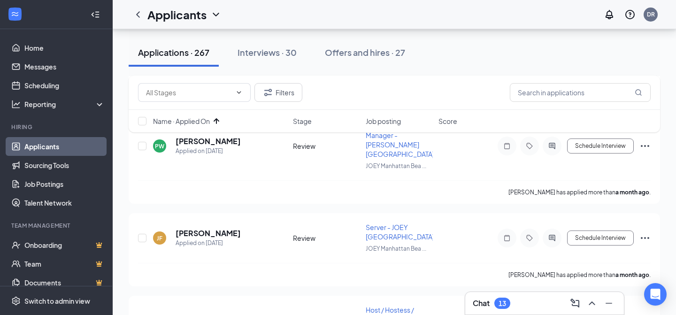
scroll to position [1705, 0]
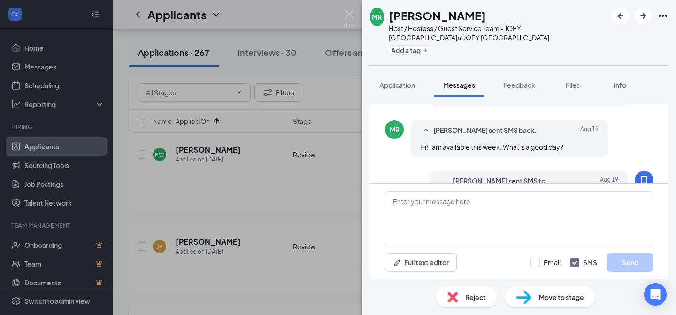
scroll to position [277, 0]
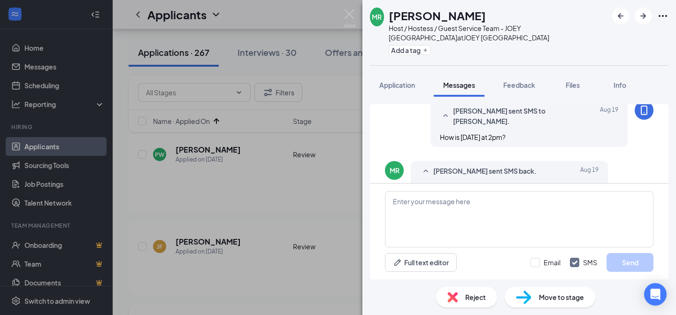
scroll to position [272, 0]
click at [422, 51] on button "Add a tag" at bounding box center [410, 50] width 42 height 10
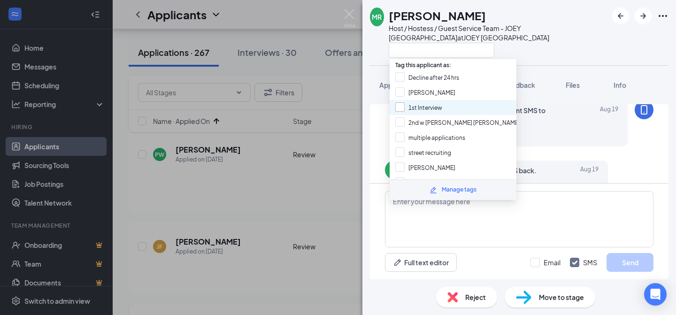
click at [415, 104] on input "1st Interview" at bounding box center [418, 107] width 47 height 10
checkbox input "true"
click at [519, 46] on div at bounding box center [498, 49] width 219 height 15
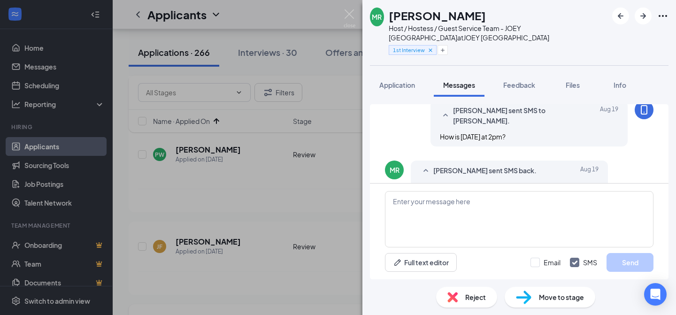
click at [568, 299] on span "Move to stage" at bounding box center [561, 297] width 45 height 10
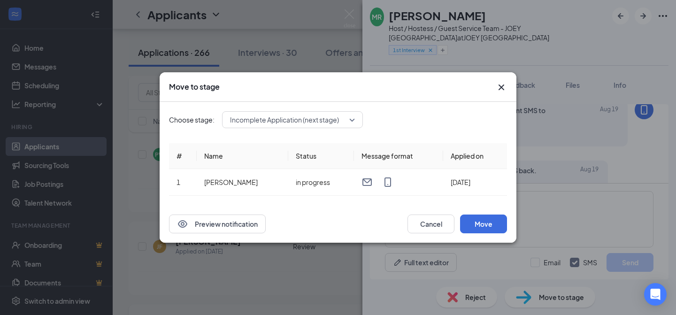
click at [322, 121] on div "Incomplete Application (next stage)" at bounding box center [292, 119] width 141 height 17
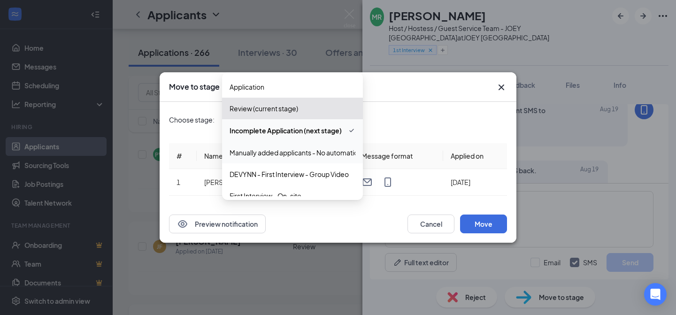
scroll to position [54, 0]
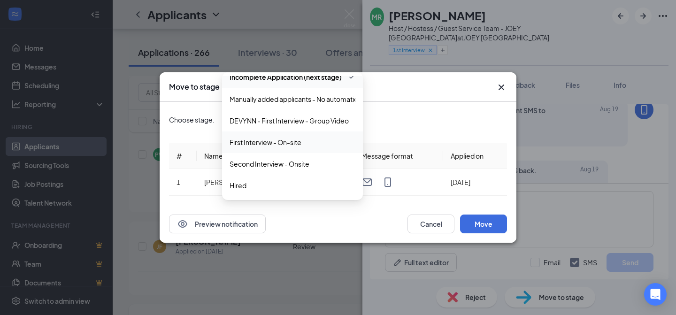
click at [507, 84] on div "Move to stage" at bounding box center [338, 87] width 357 height 30
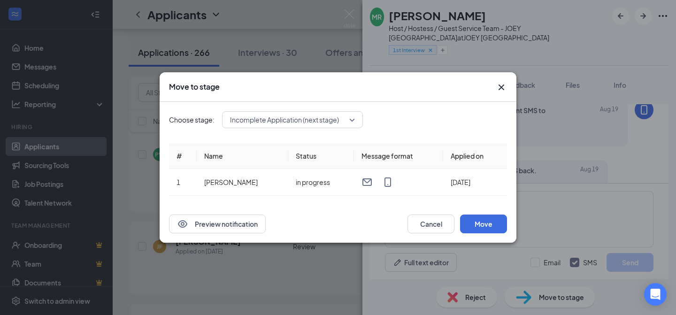
click at [502, 85] on icon "Cross" at bounding box center [501, 87] width 6 height 6
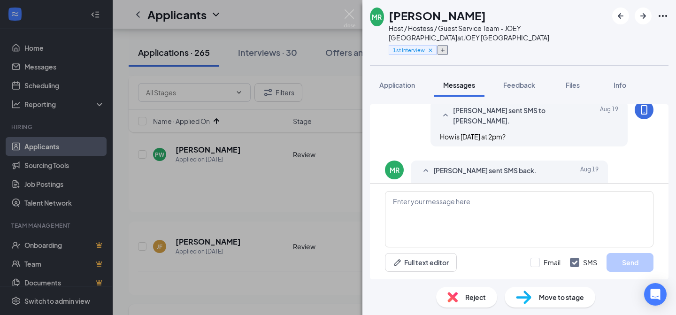
click at [444, 51] on icon "Plus" at bounding box center [443, 50] width 6 height 6
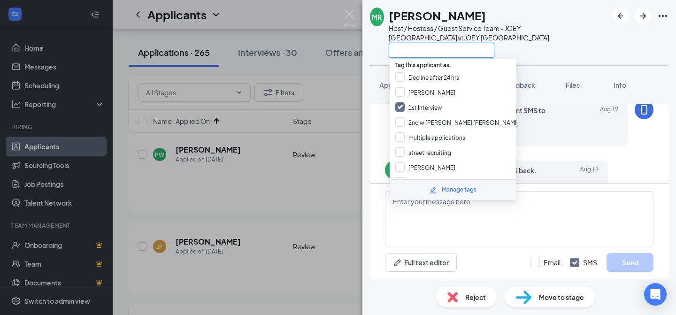
click at [444, 51] on input "text" at bounding box center [442, 50] width 106 height 15
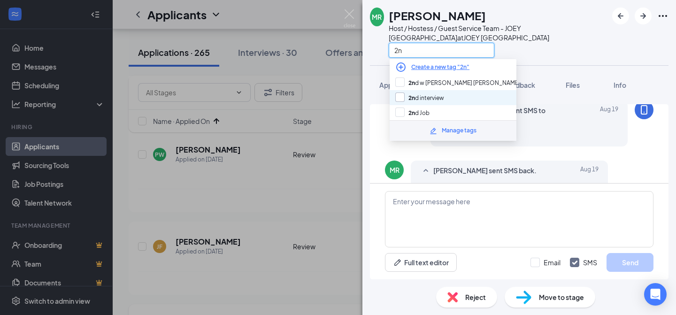
type input "2n"
click at [430, 95] on input "2n d interview" at bounding box center [419, 97] width 49 height 10
checkbox input "true"
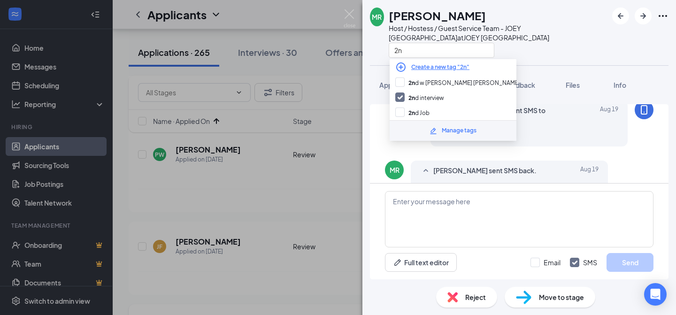
click at [514, 50] on div "2n" at bounding box center [498, 49] width 219 height 15
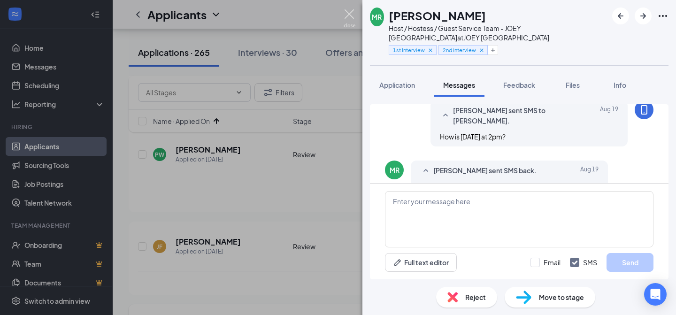
click at [351, 16] on img at bounding box center [350, 18] width 12 height 18
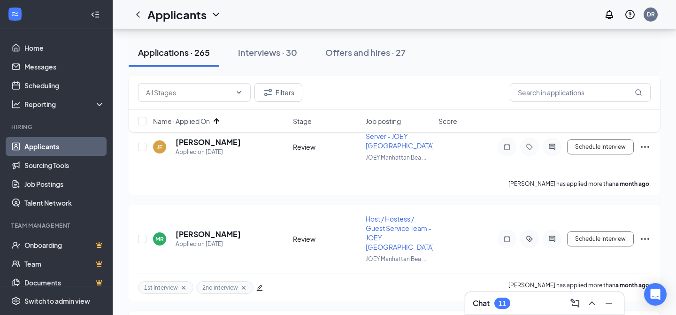
scroll to position [1718, 0]
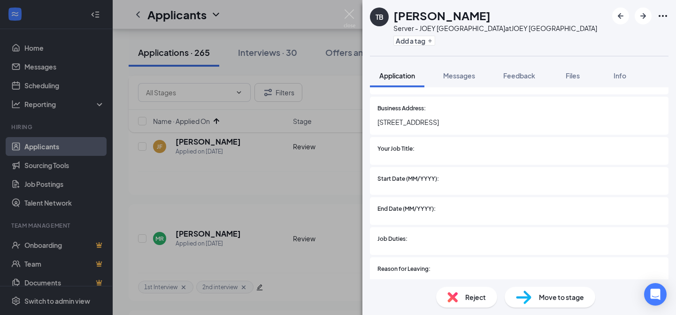
scroll to position [1825, 0]
click at [466, 299] on span "Reject" at bounding box center [475, 297] width 21 height 10
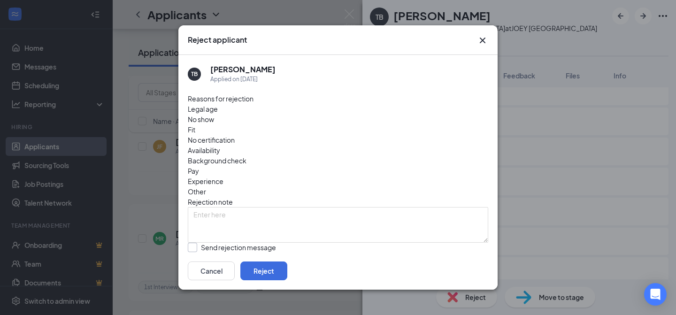
click at [228, 243] on input "Send rejection message If unchecked, the applicant will not receive a rejection…" at bounding box center [282, 253] width 189 height 20
checkbox input "true"
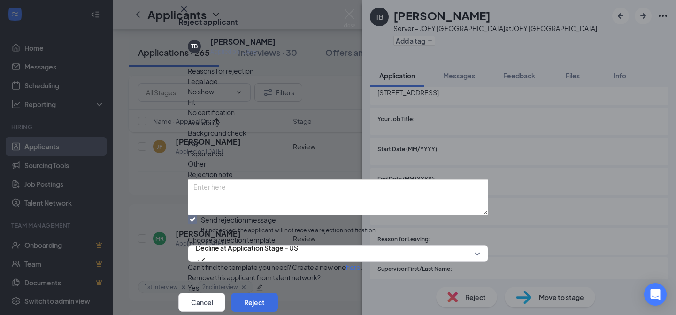
scroll to position [82, 0]
click at [278, 293] on button "Reject" at bounding box center [254, 302] width 47 height 19
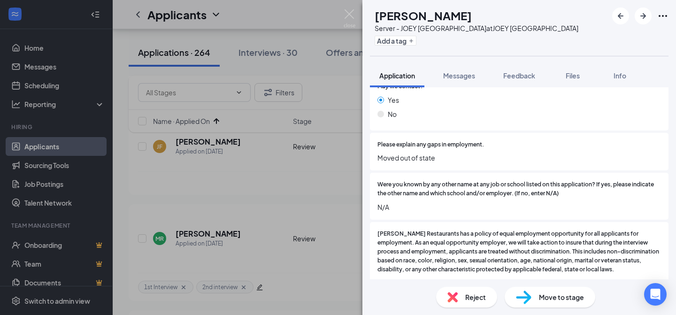
scroll to position [1753, 0]
click at [558, 298] on span "Move to stage" at bounding box center [561, 297] width 45 height 10
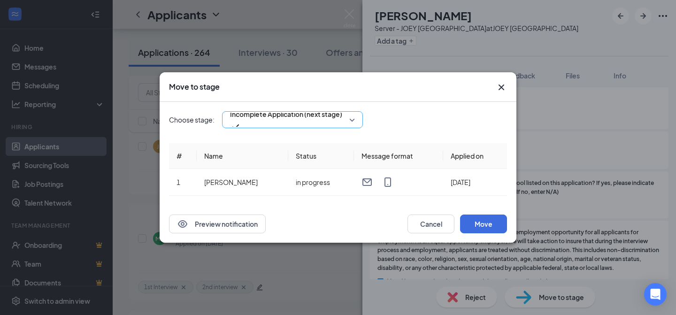
click at [292, 119] on div "Incomplete Application (next stage)" at bounding box center [292, 119] width 141 height 17
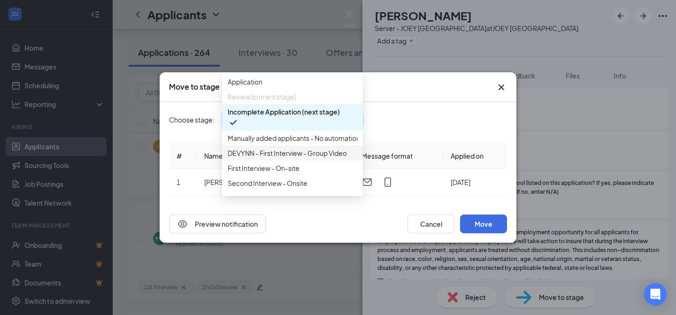
click at [267, 158] on span "DEVYNN - First Interview - Group Video" at bounding box center [287, 153] width 119 height 10
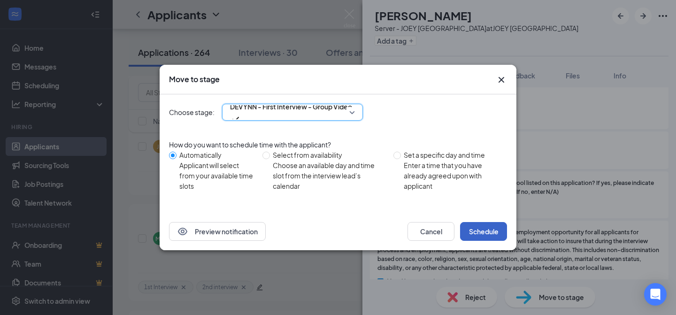
click at [483, 225] on button "Schedule" at bounding box center [483, 231] width 47 height 19
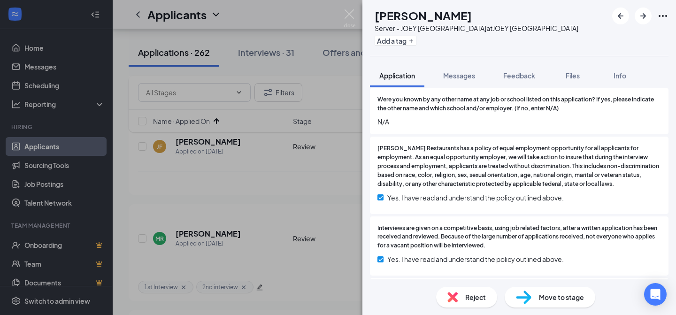
scroll to position [2384, 0]
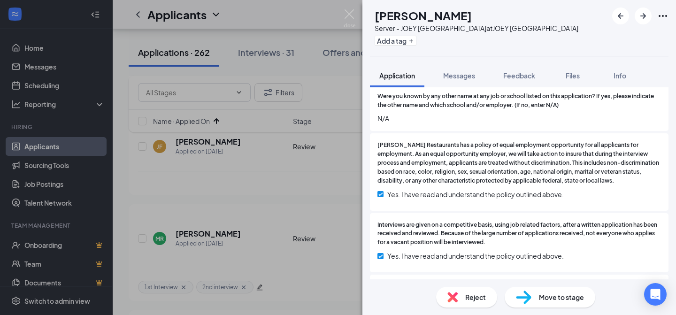
click at [470, 297] on span "Reject" at bounding box center [475, 297] width 21 height 10
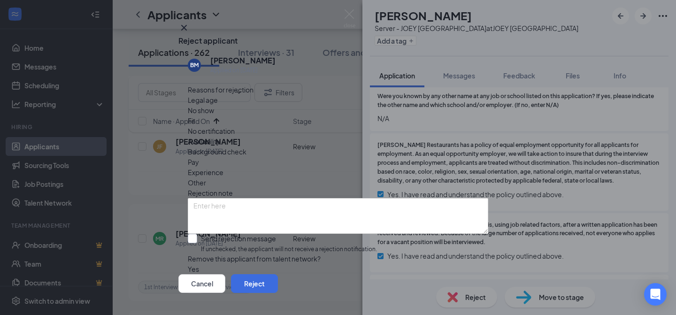
click at [195, 234] on input "Send rejection message If unchecked, the applicant will not receive a rejection…" at bounding box center [282, 244] width 189 height 20
checkbox input "true"
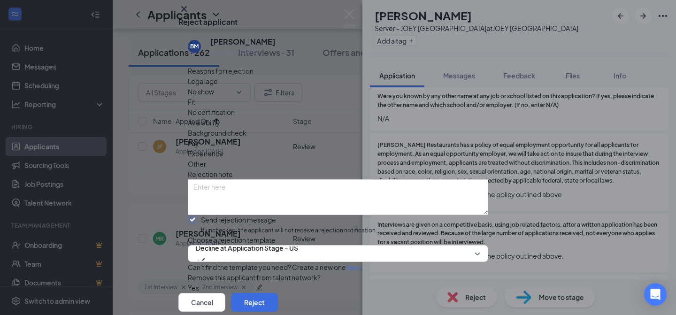
scroll to position [82, 0]
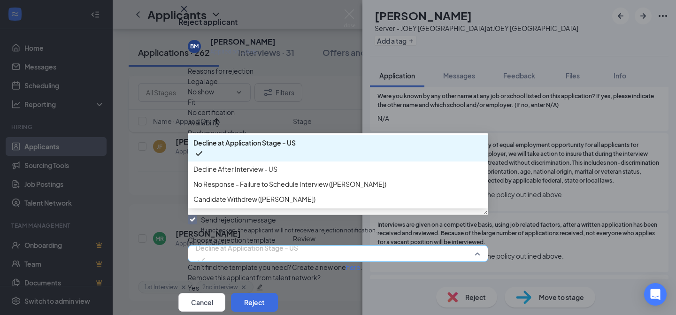
click at [262, 241] on span "Decline at Application Stage - US" at bounding box center [247, 248] width 102 height 14
click at [269, 138] on span "Decline at Application Stage - US" at bounding box center [244, 143] width 102 height 10
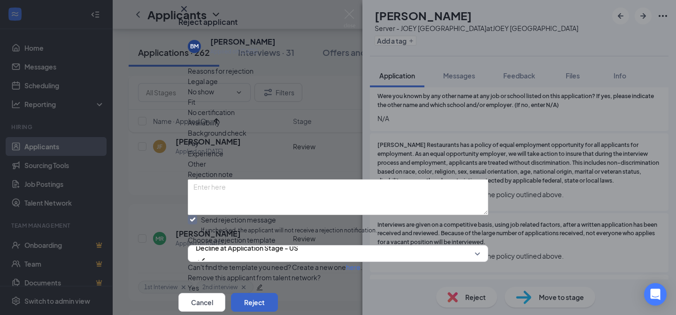
click at [278, 293] on button "Reject" at bounding box center [254, 302] width 47 height 19
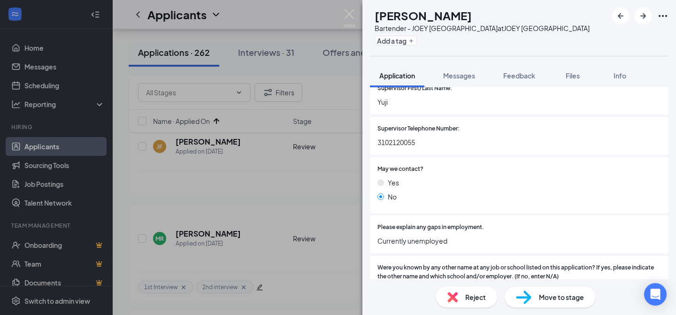
scroll to position [2190, 0]
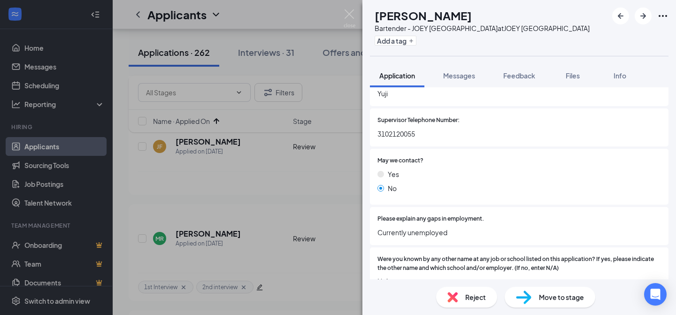
click at [571, 301] on span "Move to stage" at bounding box center [561, 297] width 45 height 10
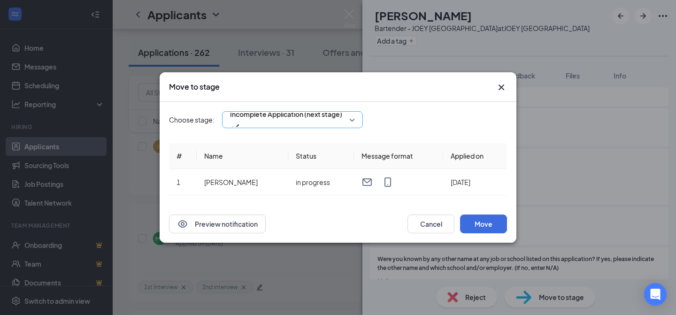
click at [298, 120] on div "Incomplete Application (next stage)" at bounding box center [292, 119] width 141 height 17
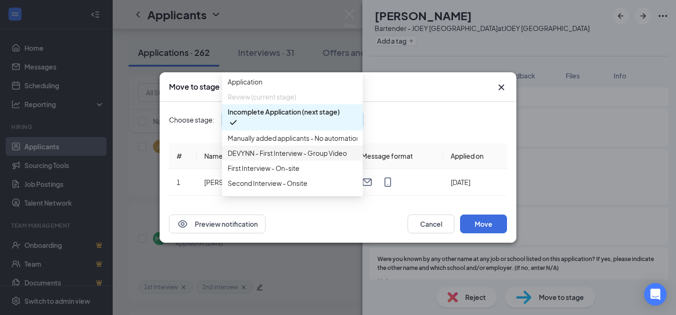
click at [276, 158] on span "DEVYNN - First Interview - Group Video" at bounding box center [287, 153] width 119 height 10
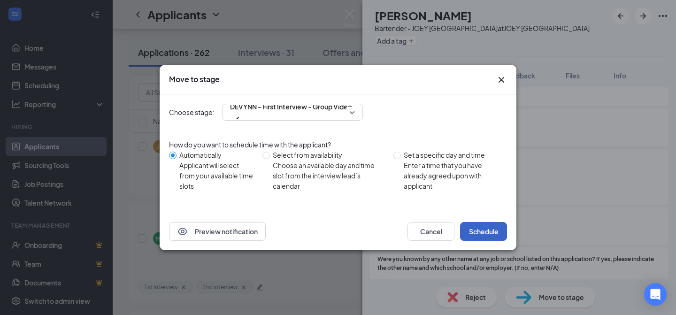
click at [491, 229] on button "Schedule" at bounding box center [483, 231] width 47 height 19
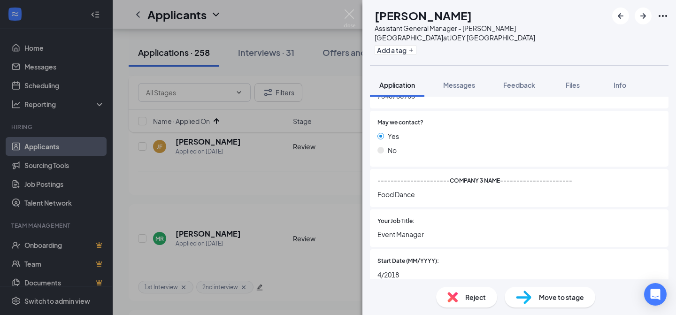
scroll to position [1744, 0]
click at [473, 299] on span "Reject" at bounding box center [475, 297] width 21 height 10
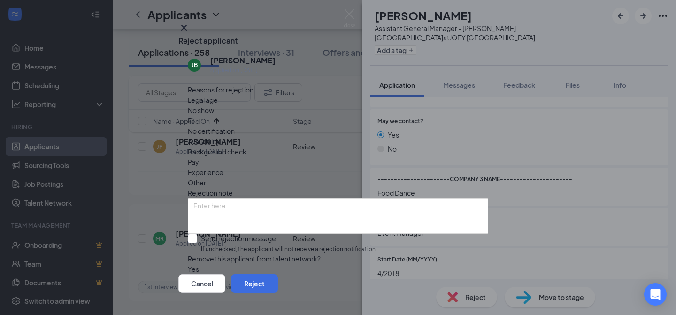
click at [202, 234] on input "Send rejection message If unchecked, the applicant will not receive a rejection…" at bounding box center [282, 244] width 189 height 20
checkbox input "true"
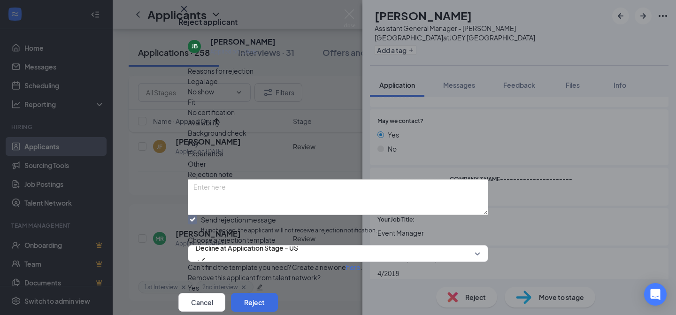
scroll to position [82, 0]
click at [278, 293] on button "Reject" at bounding box center [254, 302] width 47 height 19
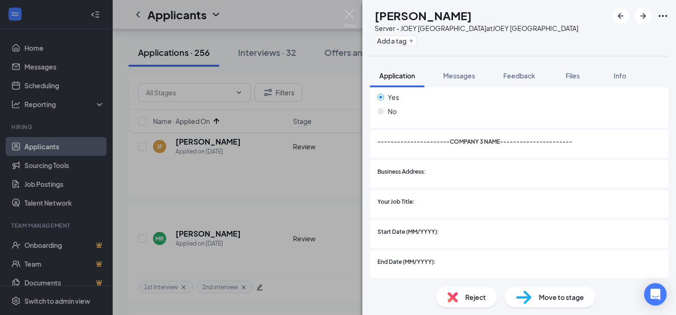
scroll to position [1721, 0]
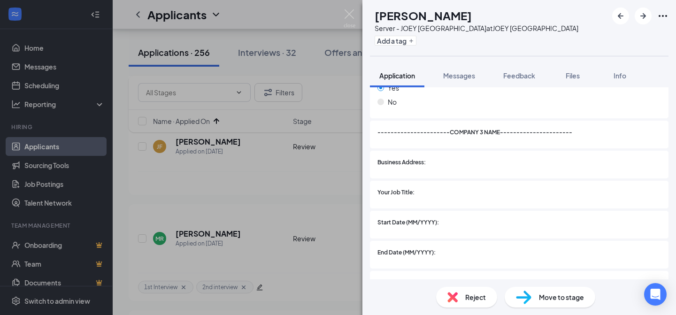
click at [471, 299] on span "Reject" at bounding box center [475, 297] width 21 height 10
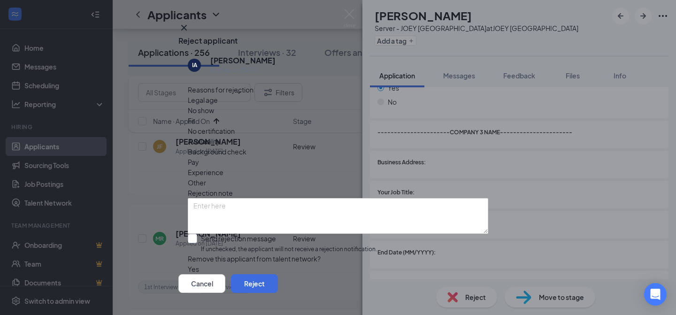
click at [200, 234] on input "Send rejection message If unchecked, the applicant will not receive a rejection…" at bounding box center [282, 244] width 189 height 20
checkbox input "true"
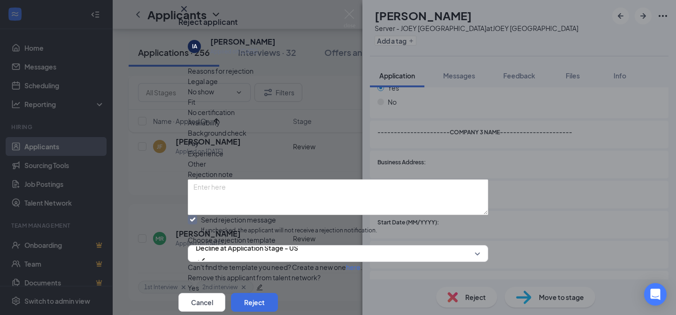
scroll to position [82, 0]
click at [278, 293] on button "Reject" at bounding box center [254, 302] width 47 height 19
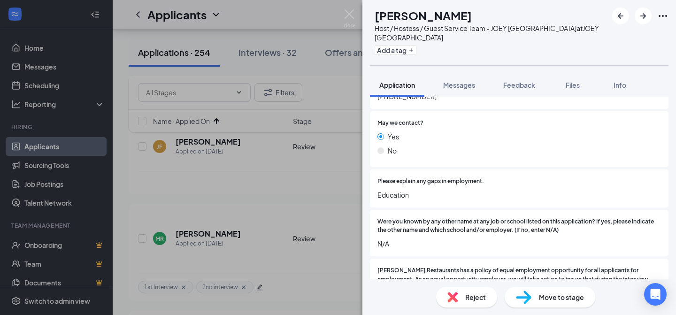
scroll to position [1624, 0]
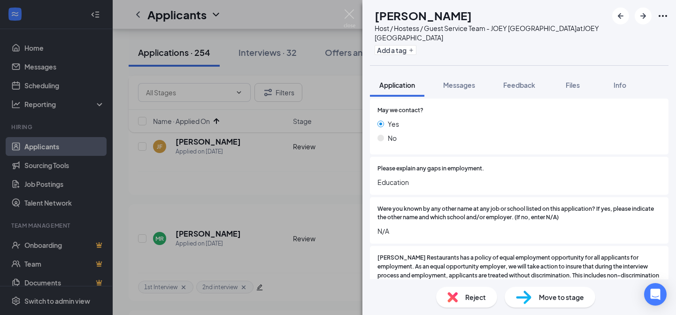
click at [555, 297] on span "Move to stage" at bounding box center [561, 297] width 45 height 10
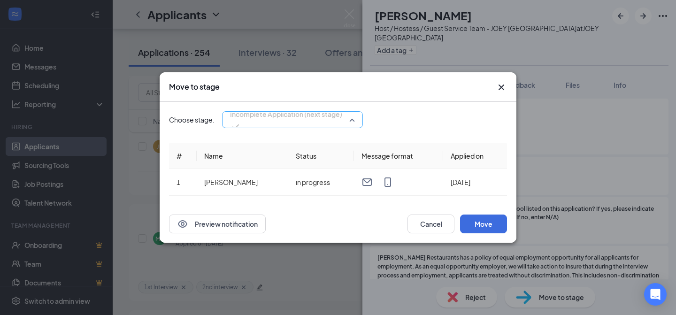
click at [314, 121] on div "Incomplete Application (next stage) 3982811 3982812 Application Review (current…" at bounding box center [292, 119] width 141 height 17
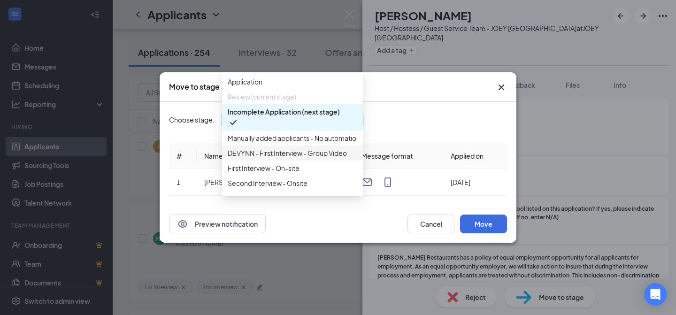
click at [273, 158] on span "DEVYNN - First Interview - Group Video" at bounding box center [287, 153] width 119 height 10
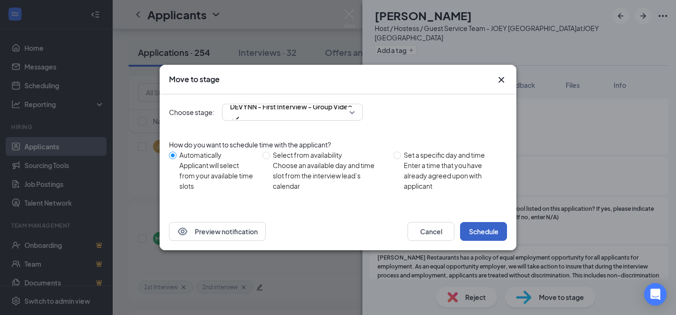
click at [484, 227] on button "Schedule" at bounding box center [483, 231] width 47 height 19
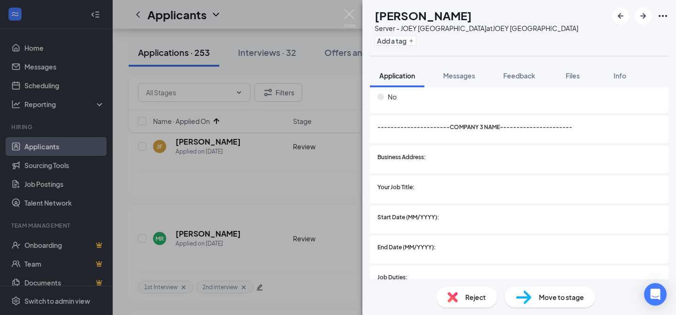
scroll to position [1751, 0]
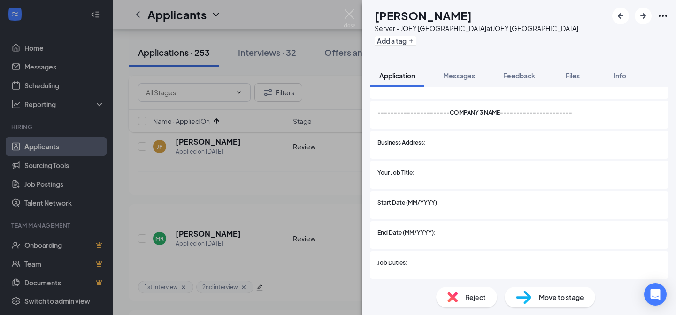
click at [470, 293] on span "Reject" at bounding box center [475, 297] width 21 height 10
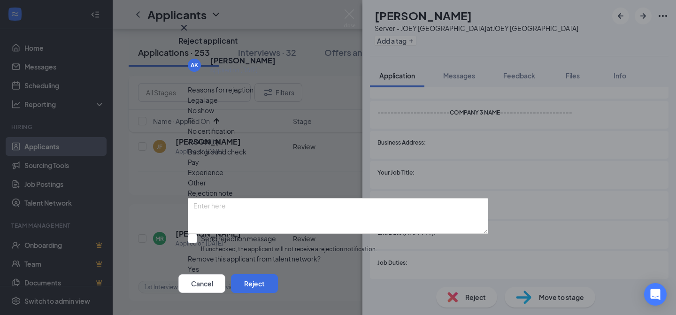
click at [219, 234] on input "Send rejection message If unchecked, the applicant will not receive a rejection…" at bounding box center [282, 244] width 189 height 20
checkbox input "true"
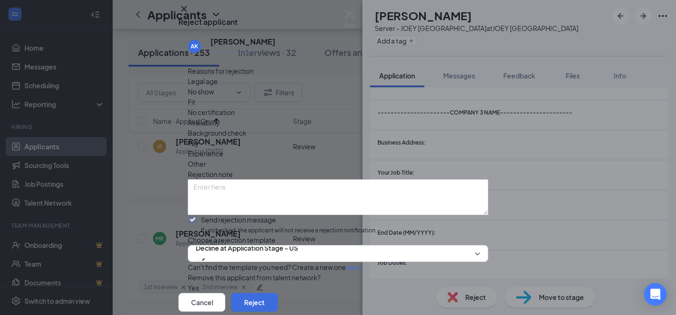
scroll to position [82, 0]
click at [278, 293] on button "Reject" at bounding box center [254, 302] width 47 height 19
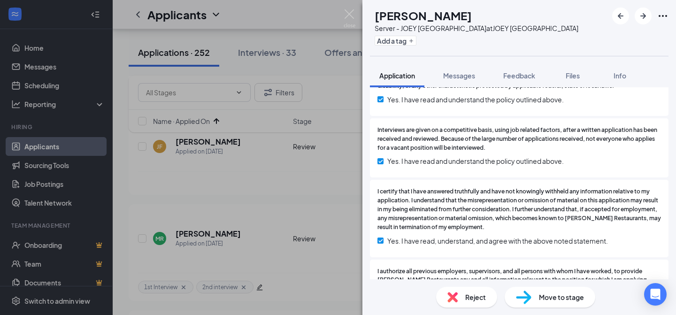
scroll to position [1996, 0]
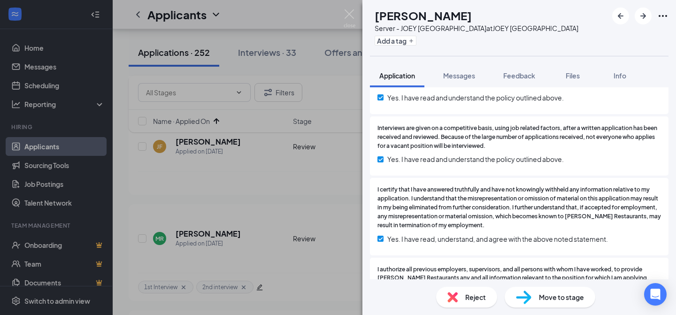
click at [471, 297] on span "Reject" at bounding box center [475, 297] width 21 height 10
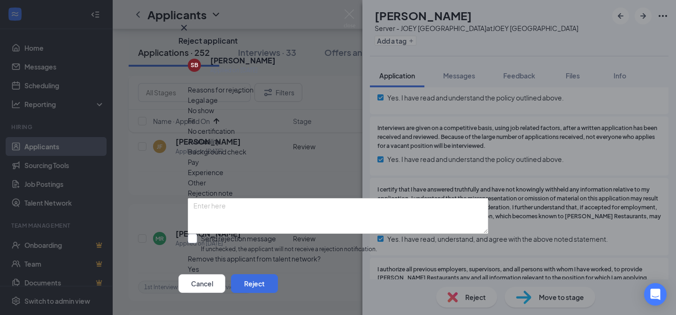
click at [197, 234] on input "Send rejection message If unchecked, the applicant will not receive a rejection…" at bounding box center [282, 244] width 189 height 20
checkbox input "true"
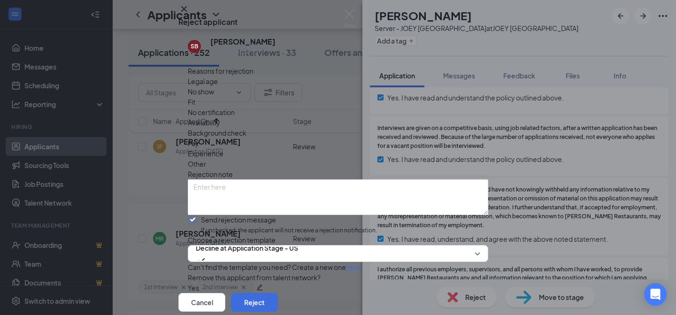
scroll to position [82, 0]
click at [278, 293] on button "Reject" at bounding box center [254, 302] width 47 height 19
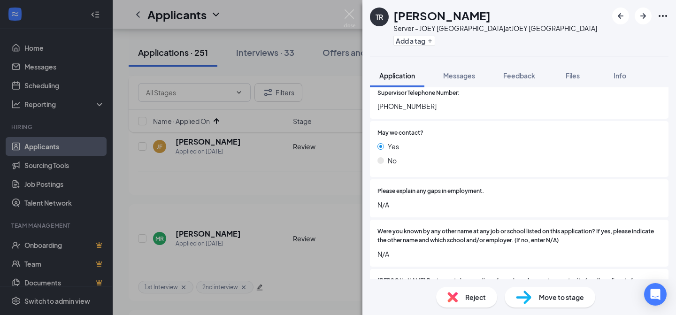
scroll to position [2235, 0]
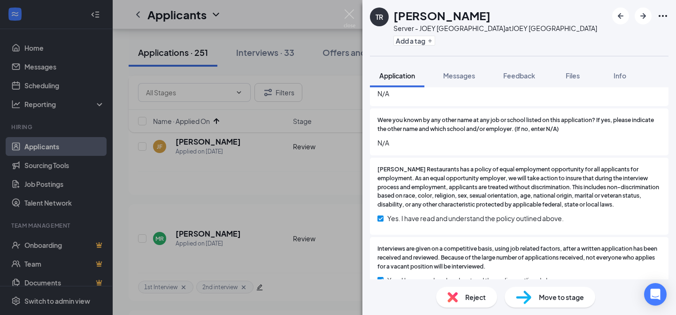
click at [461, 296] on div "Reject" at bounding box center [466, 297] width 61 height 21
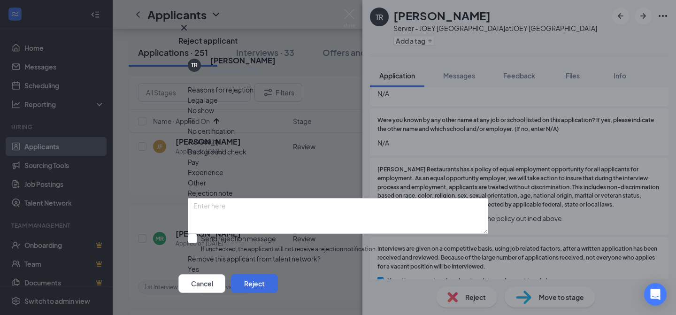
click at [199, 234] on input "Send rejection message If unchecked, the applicant will not receive a rejection…" at bounding box center [282, 244] width 189 height 20
checkbox input "true"
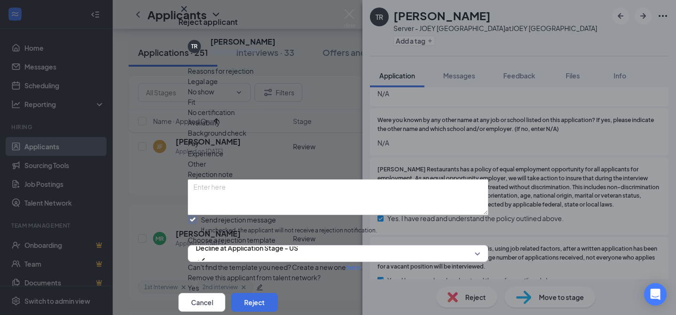
scroll to position [82, 0]
click at [278, 293] on button "Reject" at bounding box center [254, 302] width 47 height 19
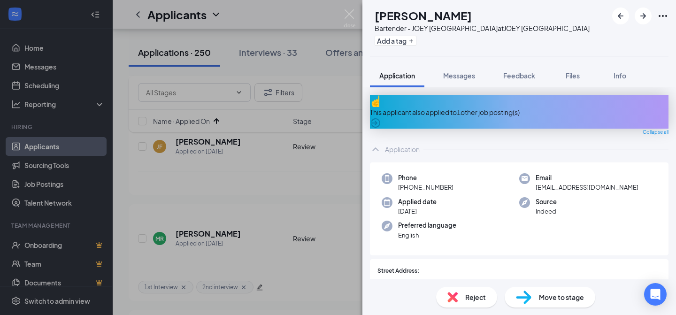
click at [474, 107] on div "This applicant also applied to 1 other job posting(s)" at bounding box center [519, 112] width 299 height 10
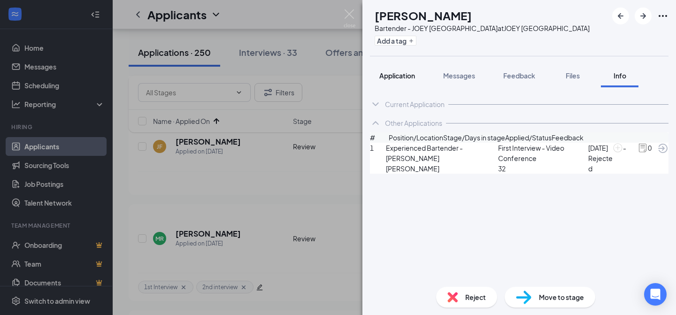
click at [398, 73] on span "Application" at bounding box center [397, 75] width 36 height 8
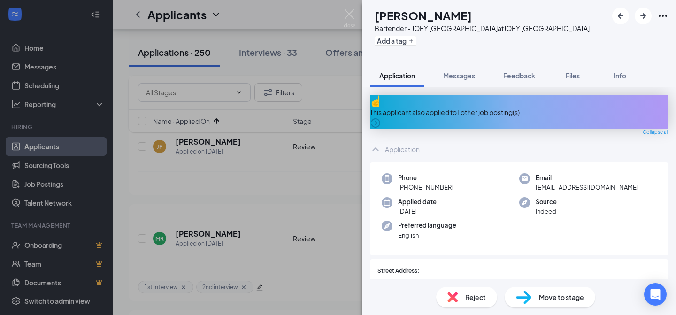
click at [441, 98] on div "This applicant also applied to 1 other job posting(s)" at bounding box center [519, 112] width 299 height 34
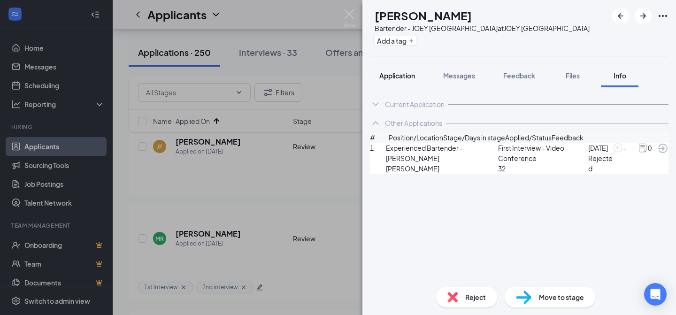
click at [401, 71] on span "Application" at bounding box center [397, 75] width 36 height 8
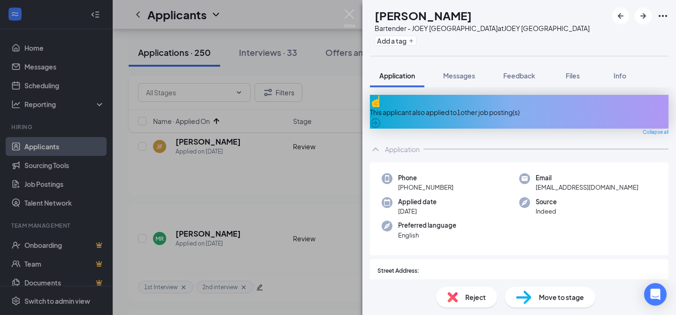
click at [467, 292] on span "Reject" at bounding box center [475, 297] width 21 height 10
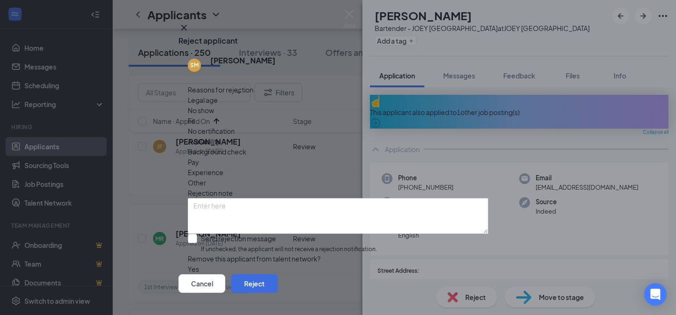
click at [194, 234] on input "Send rejection message If unchecked, the applicant will not receive a rejection…" at bounding box center [282, 244] width 189 height 20
checkbox input "true"
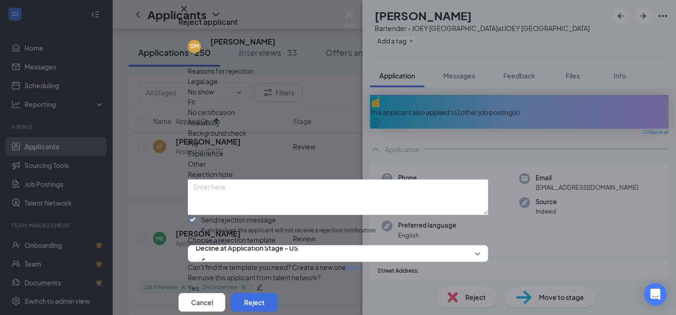
scroll to position [82, 0]
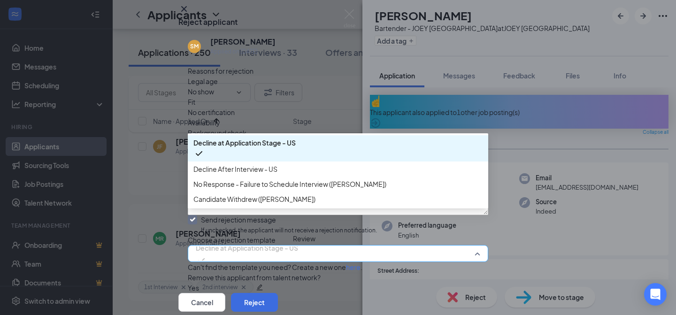
click at [263, 241] on span "Decline at Application Stage - US" at bounding box center [247, 248] width 102 height 14
click at [257, 138] on span "Decline at Application Stage - US" at bounding box center [244, 143] width 102 height 10
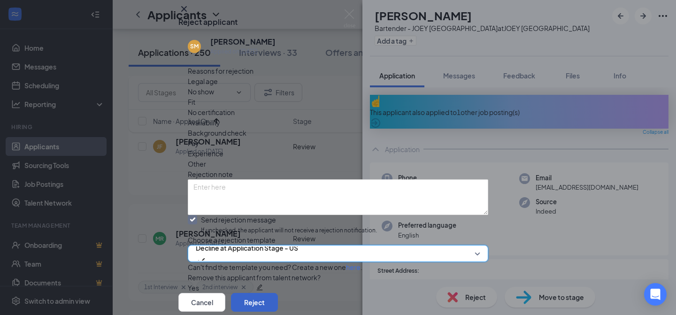
click at [278, 293] on button "Reject" at bounding box center [254, 302] width 47 height 19
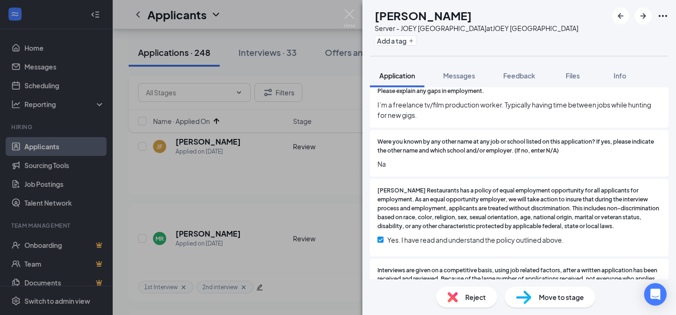
scroll to position [2241, 0]
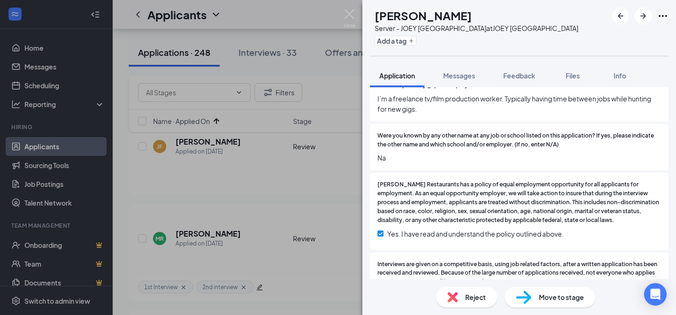
click at [462, 292] on div "Reject" at bounding box center [466, 297] width 61 height 21
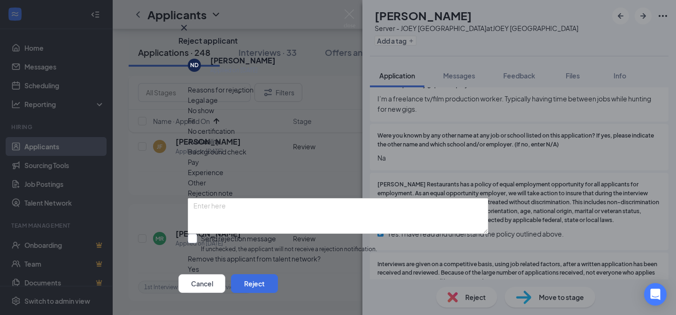
click at [195, 234] on input "Send rejection message If unchecked, the applicant will not receive a rejection…" at bounding box center [282, 244] width 189 height 20
checkbox input "true"
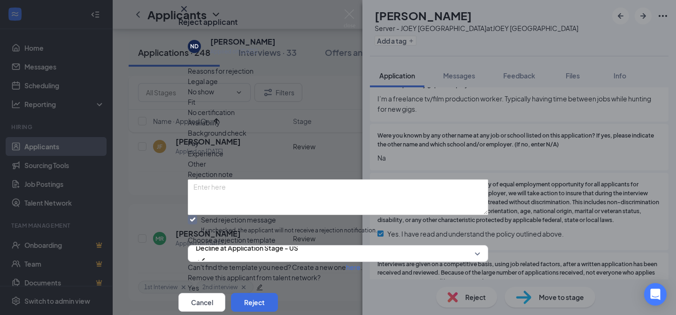
scroll to position [82, 0]
click at [278, 293] on button "Reject" at bounding box center [254, 302] width 47 height 19
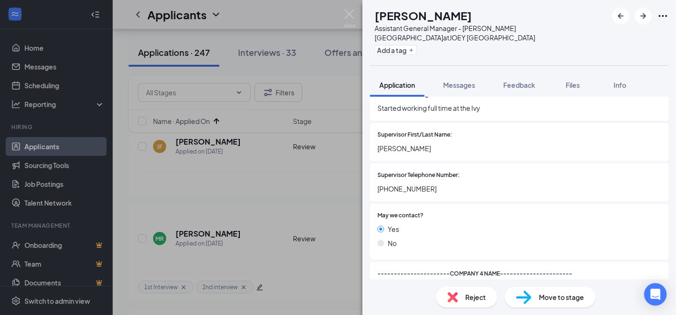
scroll to position [2158, 0]
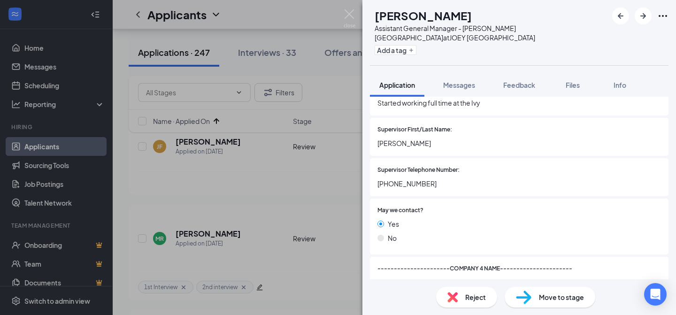
click at [477, 296] on span "Reject" at bounding box center [475, 297] width 21 height 10
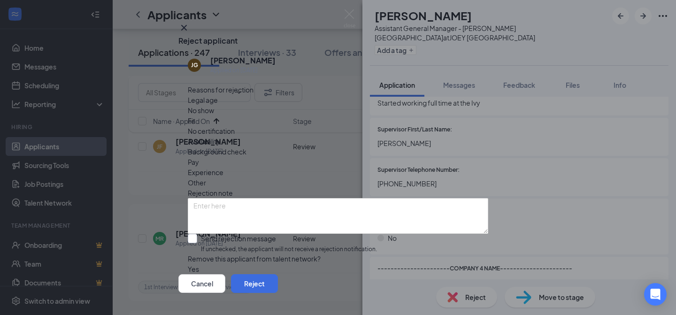
click at [194, 234] on input "Send rejection message If unchecked, the applicant will not receive a rejection…" at bounding box center [282, 244] width 189 height 20
checkbox input "true"
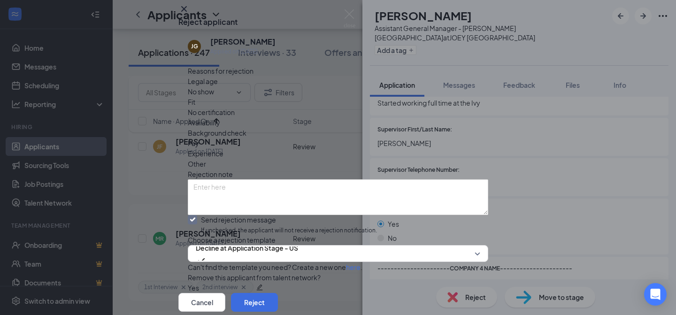
scroll to position [82, 0]
click at [272, 241] on span "Decline at Application Stage - US" at bounding box center [247, 248] width 102 height 14
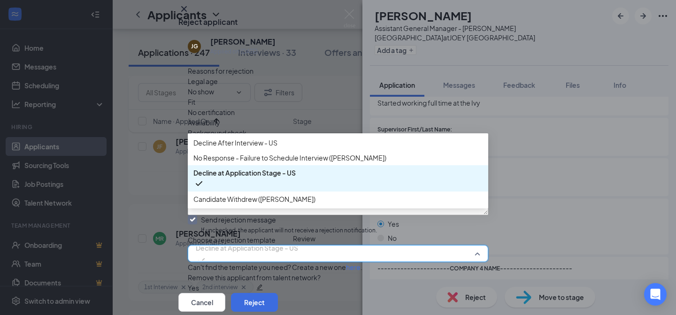
click at [273, 168] on span "Decline at Application Stage - US" at bounding box center [244, 173] width 102 height 10
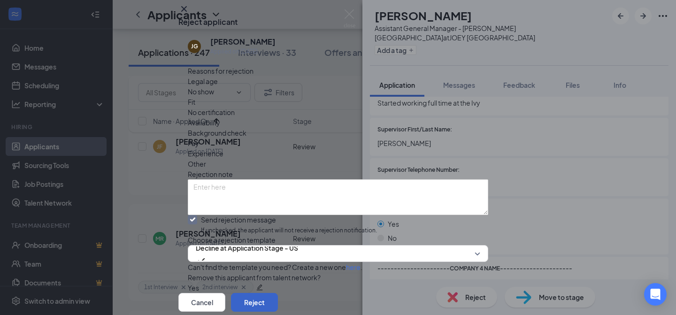
click at [278, 293] on button "Reject" at bounding box center [254, 302] width 47 height 19
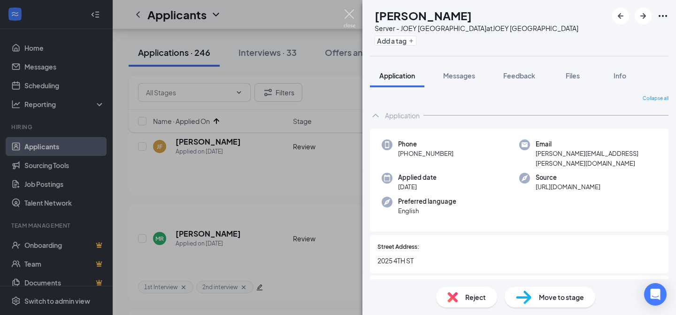
click at [351, 14] on img at bounding box center [350, 18] width 12 height 18
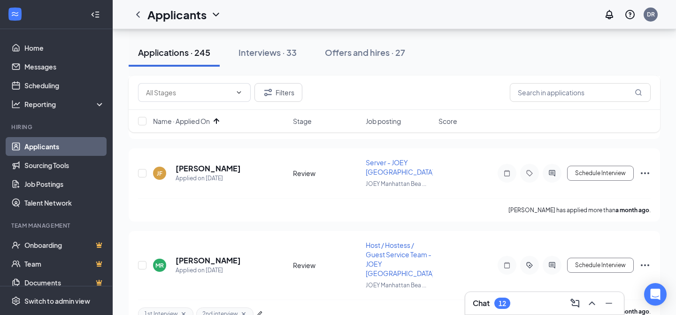
scroll to position [1692, 0]
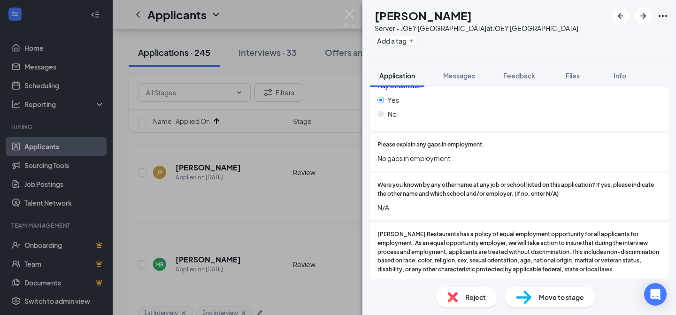
scroll to position [2403, 0]
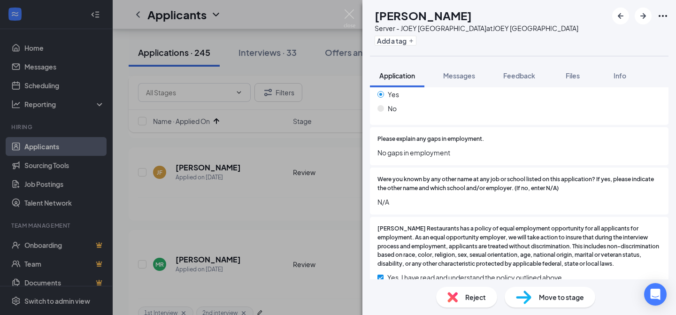
click at [564, 295] on span "Move to stage" at bounding box center [561, 297] width 45 height 10
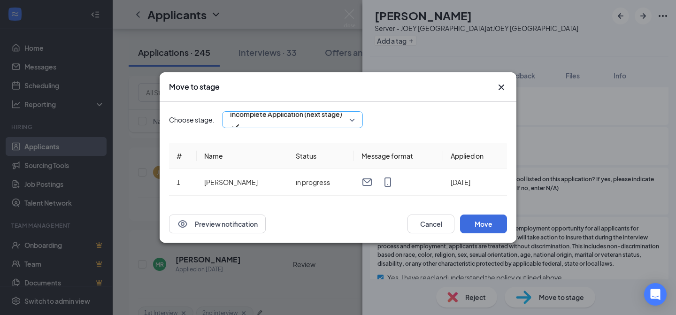
click at [270, 113] on div "Incomplete Application (next stage)" at bounding box center [292, 119] width 141 height 17
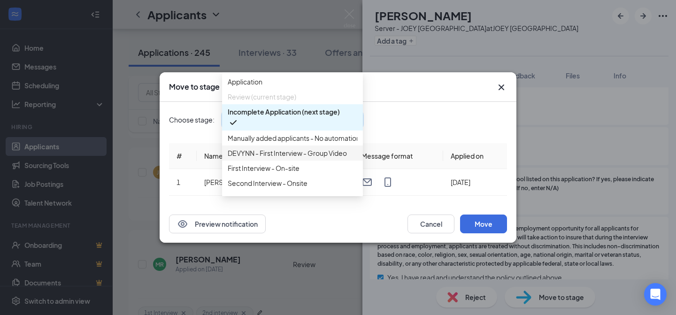
click at [283, 158] on span "DEVYNN - First Interview - Group Video" at bounding box center [287, 153] width 119 height 10
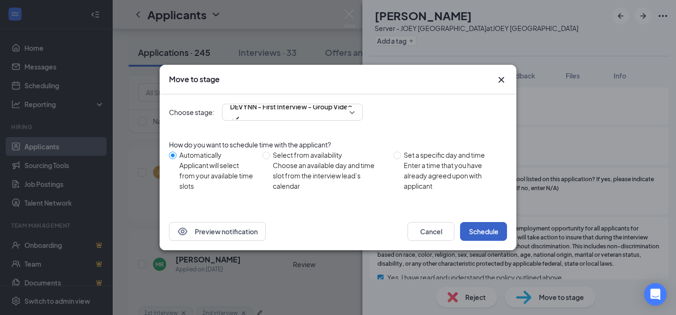
click at [494, 230] on button "Schedule" at bounding box center [483, 231] width 47 height 19
